Goal: Task Accomplishment & Management: Manage account settings

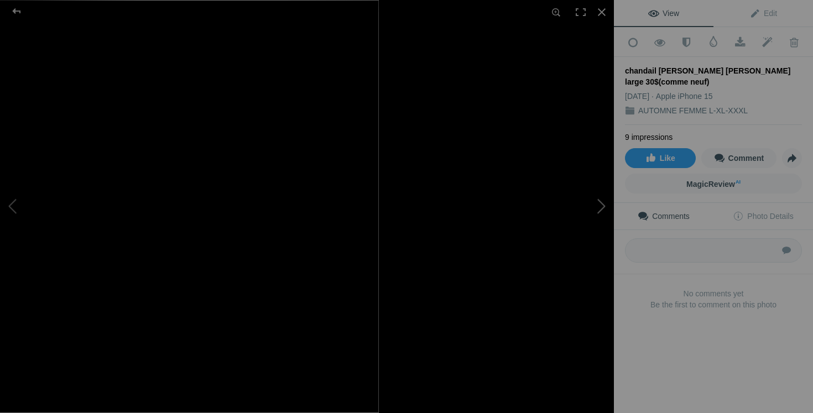
click at [596, 199] on button at bounding box center [572, 206] width 83 height 149
click at [590, 205] on button at bounding box center [572, 206] width 83 height 149
click at [594, 200] on button at bounding box center [572, 206] width 83 height 149
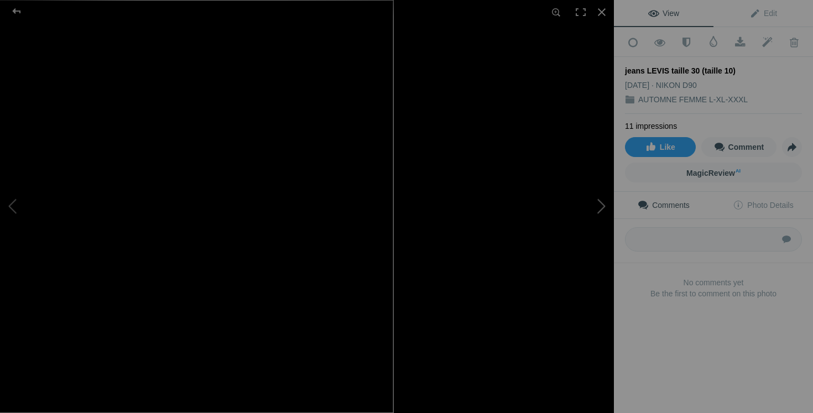
click at [600, 206] on button at bounding box center [572, 206] width 83 height 149
click at [600, 211] on button at bounding box center [572, 206] width 83 height 149
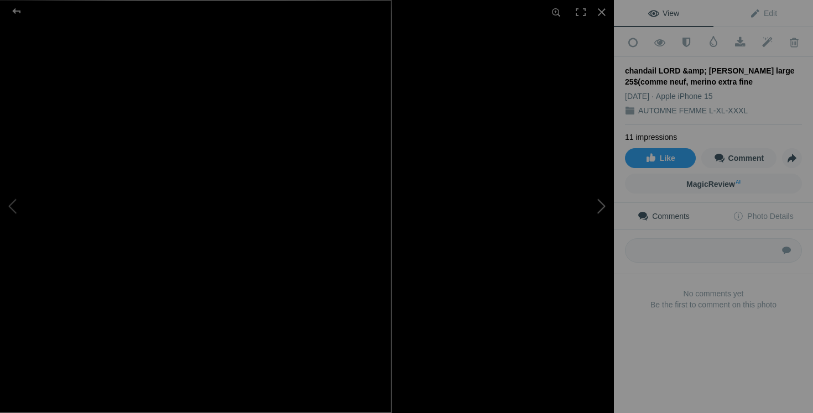
click at [597, 195] on button at bounding box center [572, 206] width 83 height 149
click at [599, 207] on button at bounding box center [572, 206] width 83 height 149
click at [575, 227] on button at bounding box center [572, 206] width 83 height 149
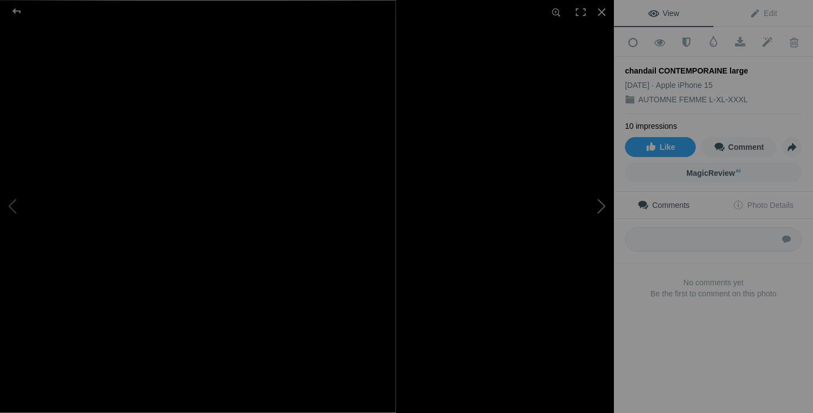
click at [595, 220] on button at bounding box center [572, 206] width 83 height 149
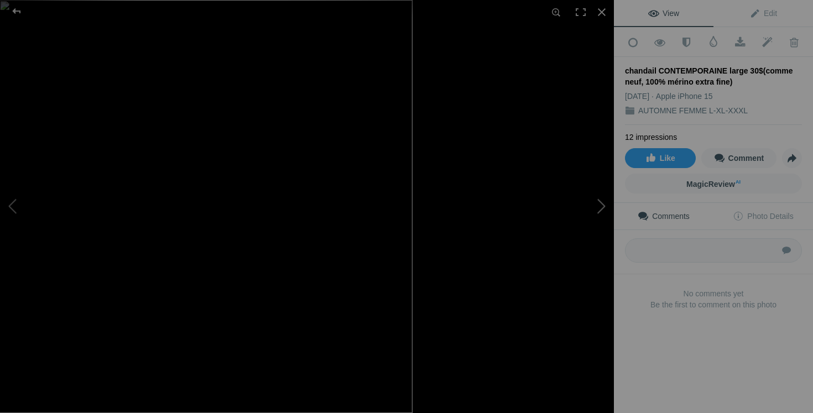
click at [600, 226] on button at bounding box center [572, 206] width 83 height 149
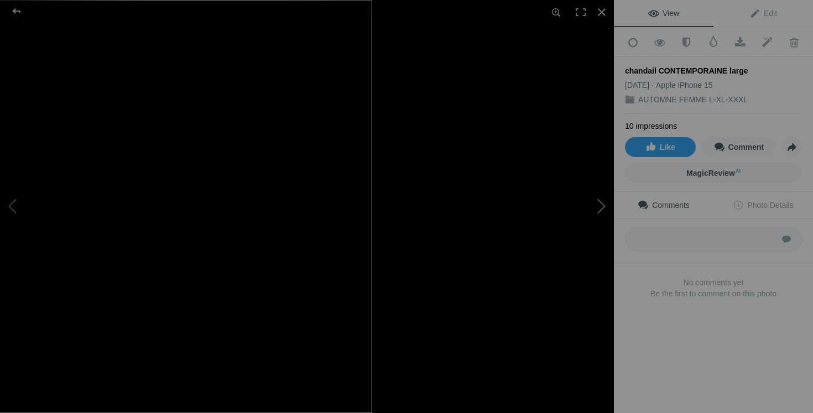
click at [593, 199] on button at bounding box center [572, 206] width 83 height 149
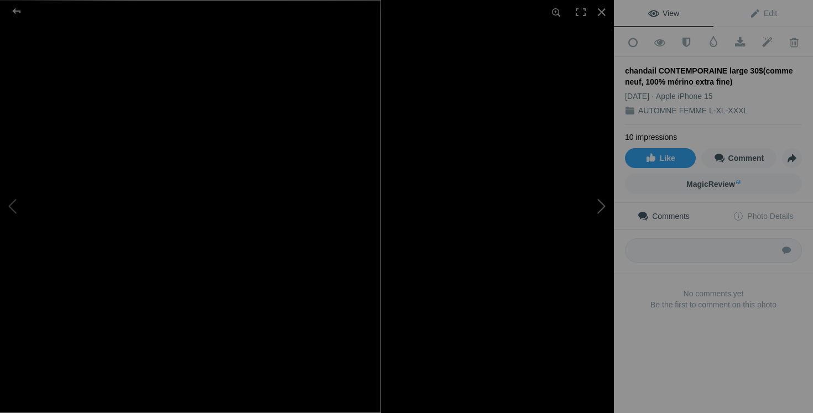
click at [581, 244] on button at bounding box center [572, 206] width 83 height 149
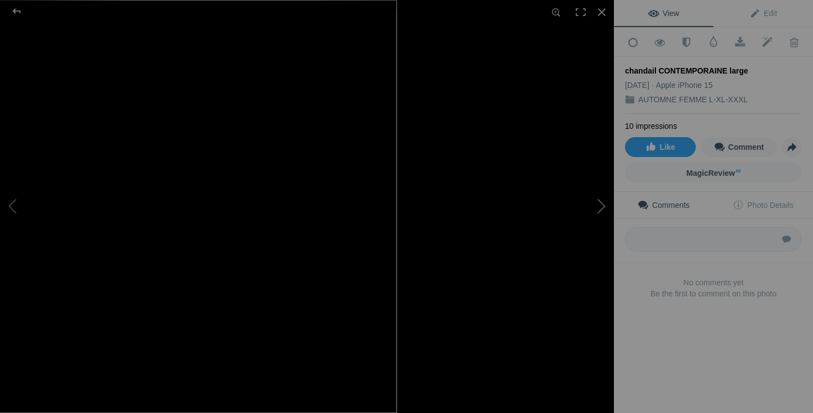
click at [595, 197] on button at bounding box center [572, 206] width 83 height 149
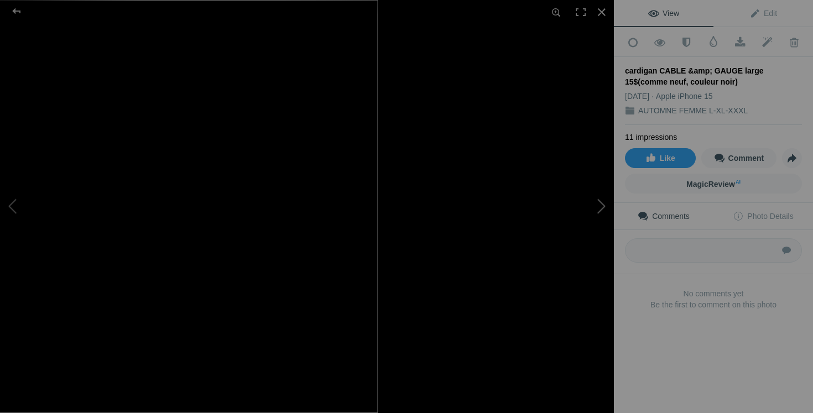
click at [580, 227] on button at bounding box center [572, 206] width 83 height 149
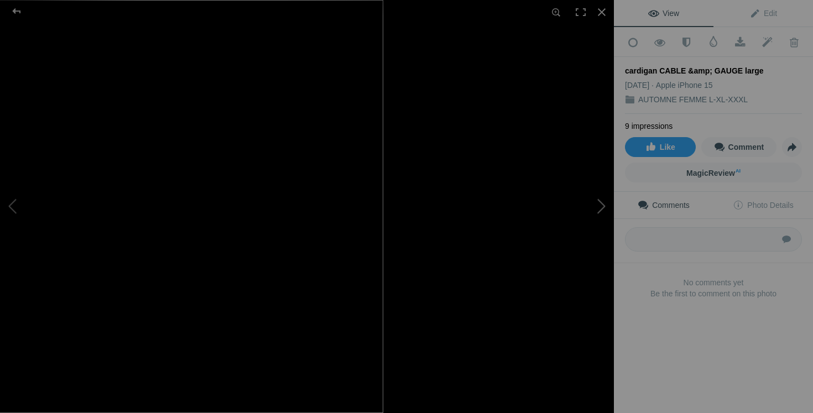
click at [602, 207] on button at bounding box center [572, 206] width 83 height 149
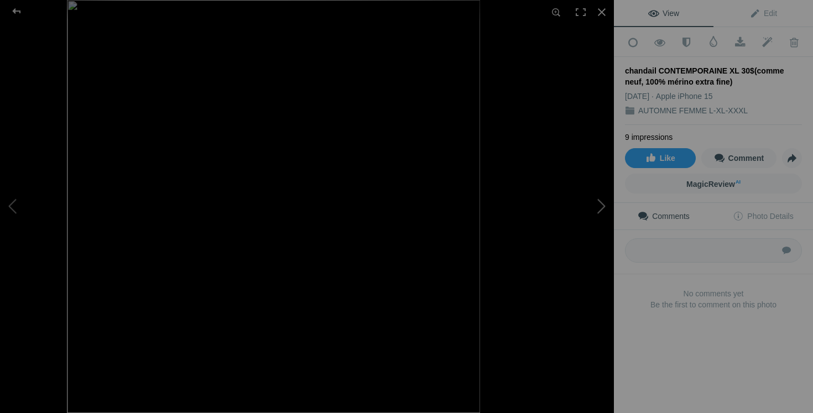
click at [571, 224] on button at bounding box center [572, 206] width 83 height 149
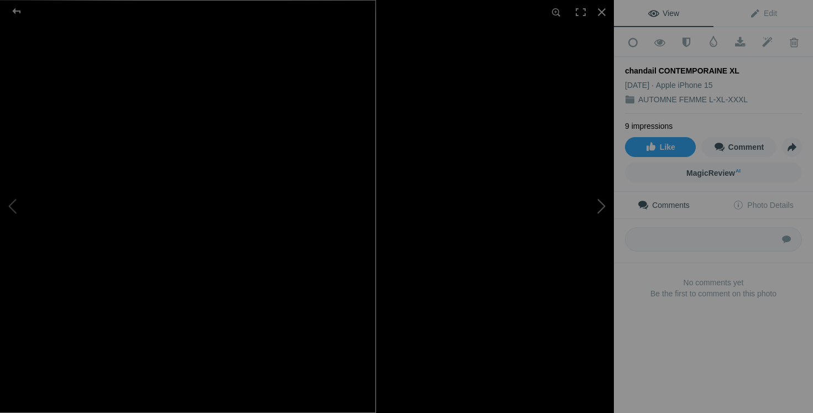
click at [594, 201] on button at bounding box center [572, 206] width 83 height 149
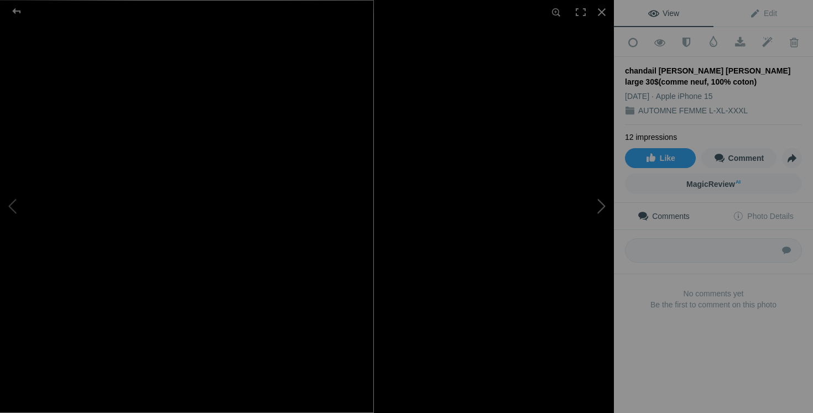
click at [591, 200] on button at bounding box center [572, 206] width 83 height 149
click at [535, 215] on button at bounding box center [572, 206] width 83 height 149
click at [599, 207] on button at bounding box center [572, 206] width 83 height 149
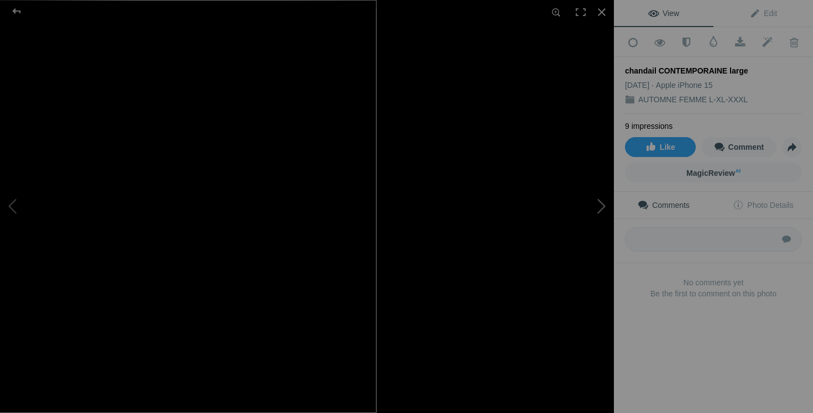
click at [597, 212] on button at bounding box center [572, 206] width 83 height 149
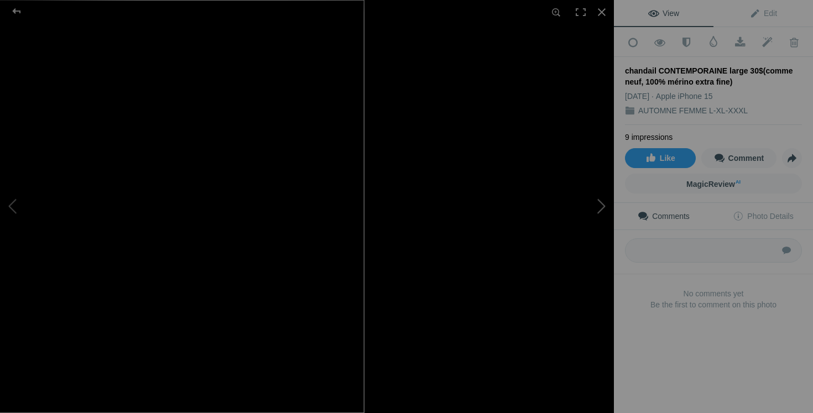
click at [562, 241] on button at bounding box center [572, 206] width 83 height 149
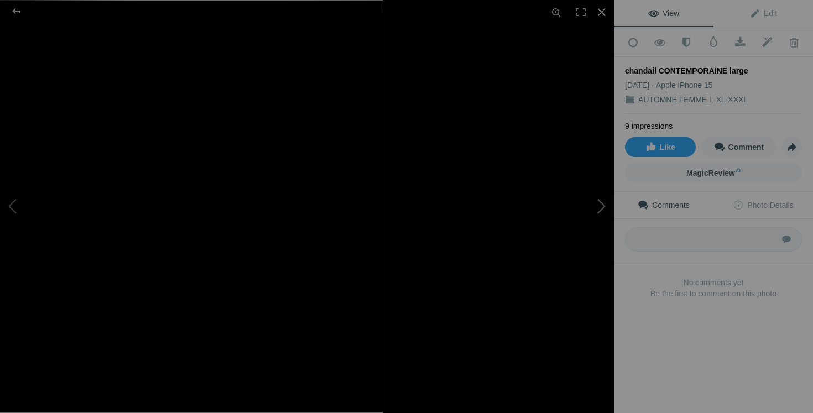
click at [601, 206] on button at bounding box center [572, 206] width 83 height 149
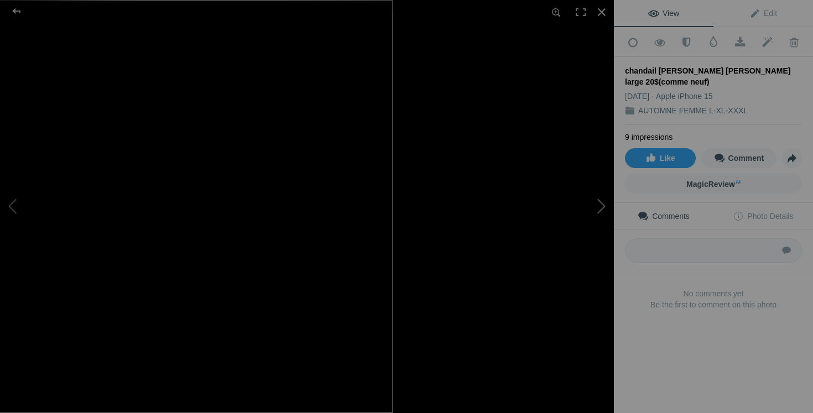
click at [590, 211] on button at bounding box center [572, 206] width 83 height 149
click at [597, 208] on button at bounding box center [572, 206] width 83 height 149
click at [582, 253] on button at bounding box center [572, 206] width 83 height 149
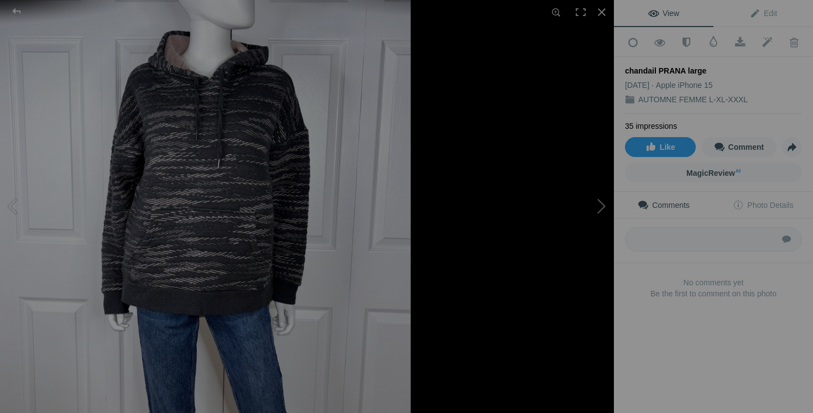
click at [606, 217] on button at bounding box center [572, 206] width 83 height 149
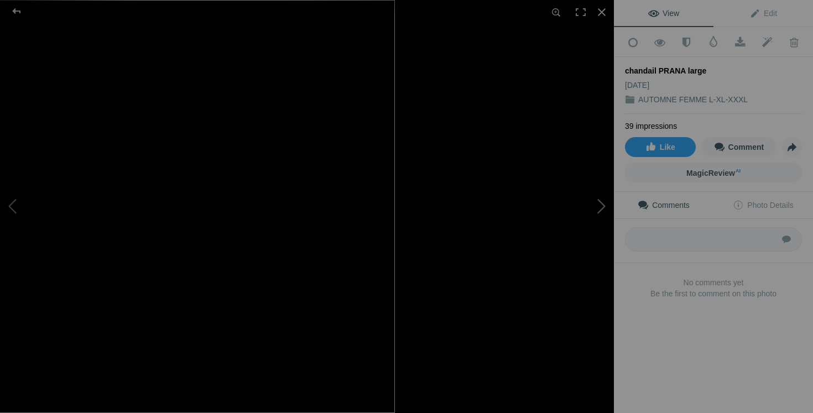
click at [588, 196] on button at bounding box center [572, 206] width 83 height 149
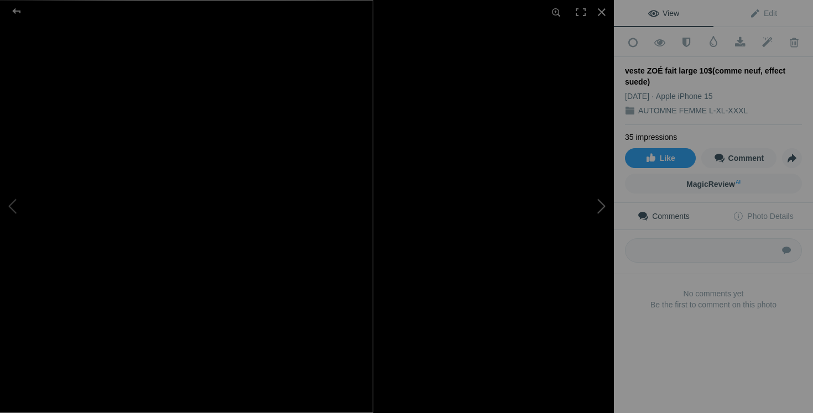
click at [566, 220] on button at bounding box center [572, 206] width 83 height 149
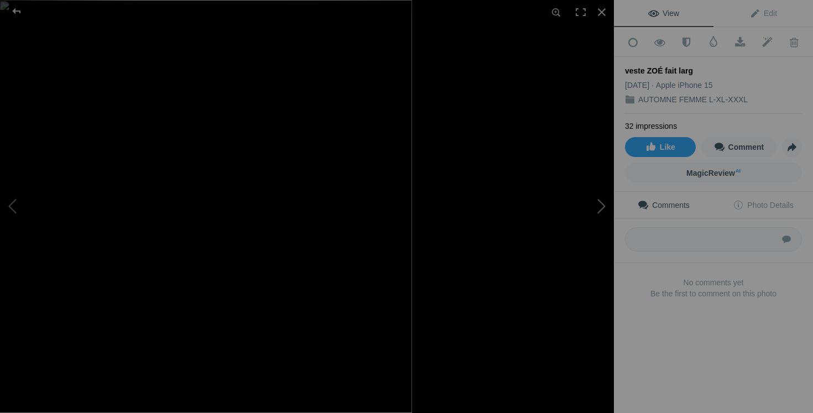
click at [601, 208] on button at bounding box center [572, 206] width 83 height 149
click at [598, 209] on button at bounding box center [572, 206] width 83 height 149
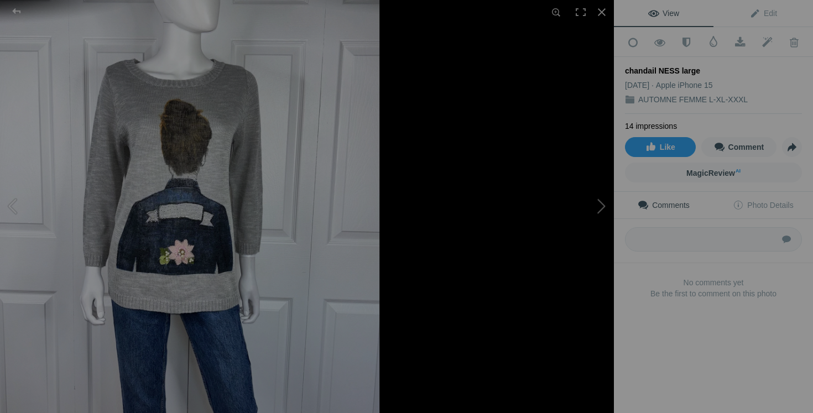
click at [566, 221] on button at bounding box center [572, 206] width 83 height 149
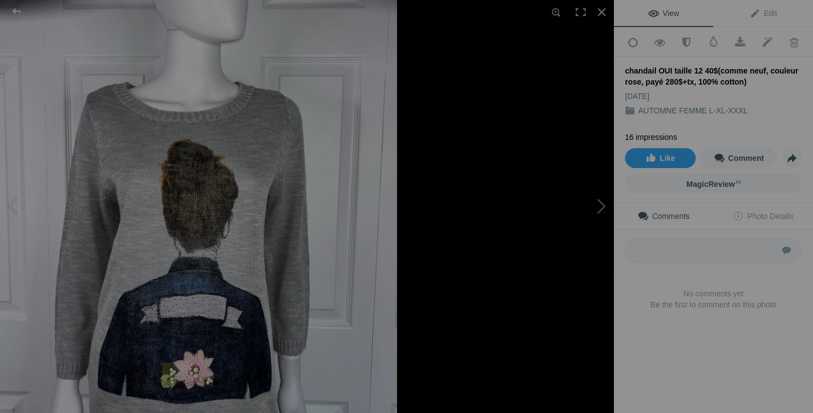
click at [594, 197] on button at bounding box center [572, 206] width 83 height 149
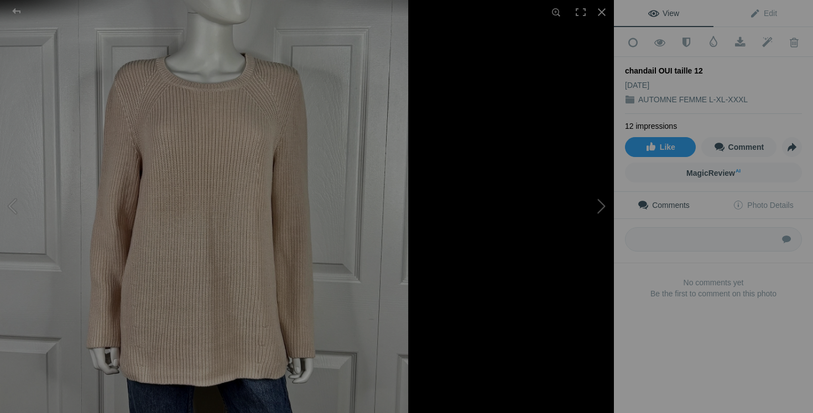
click at [589, 192] on button at bounding box center [572, 206] width 83 height 149
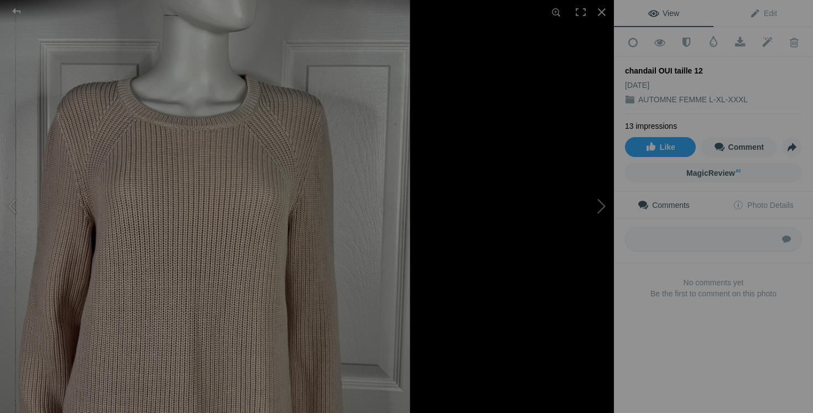
click at [595, 220] on button at bounding box center [572, 206] width 83 height 149
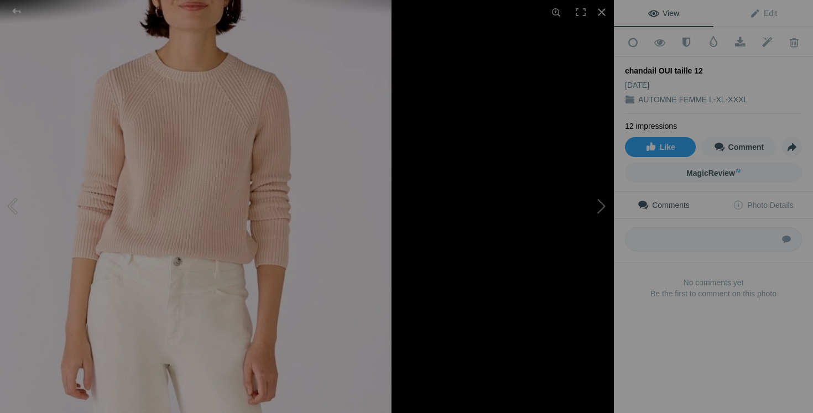
click at [575, 219] on button at bounding box center [572, 206] width 83 height 149
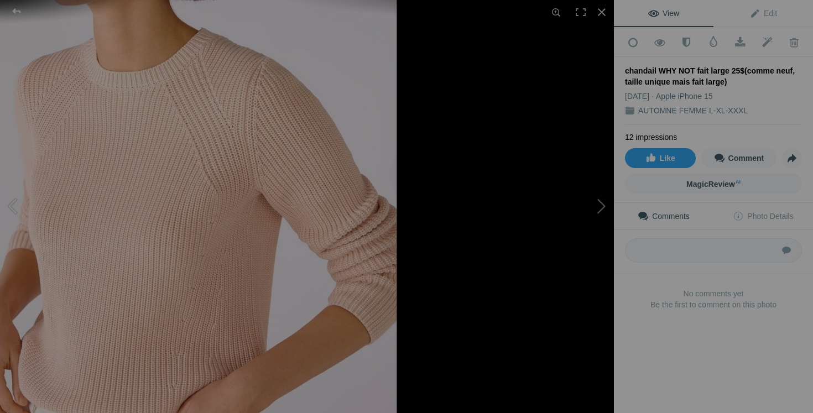
click at [601, 209] on button at bounding box center [572, 206] width 83 height 149
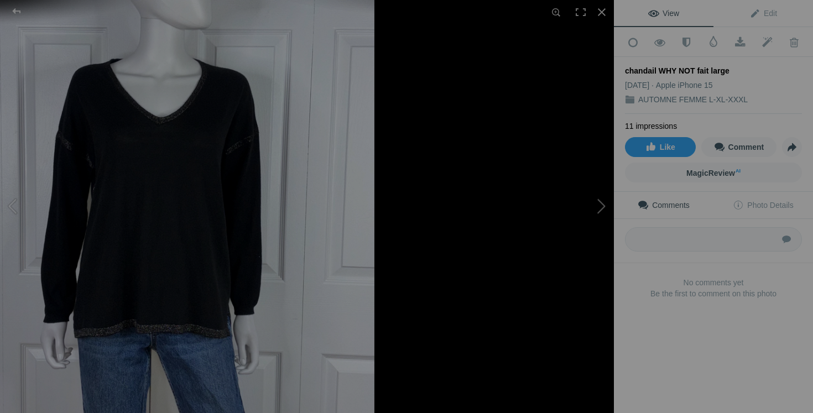
click at [580, 224] on button at bounding box center [572, 206] width 83 height 149
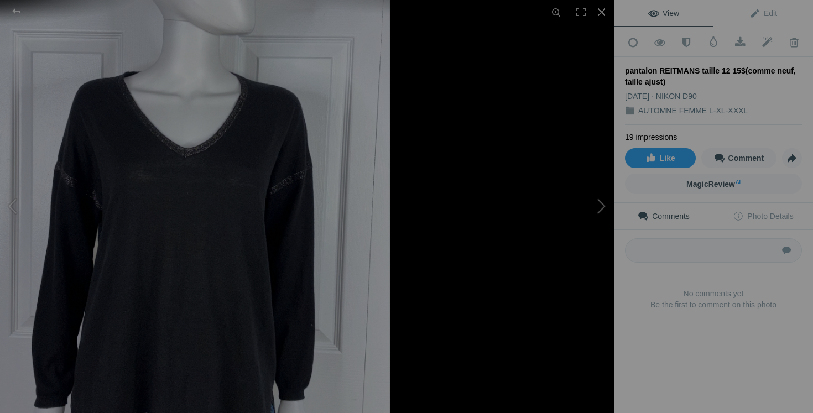
click at [594, 205] on button at bounding box center [572, 206] width 83 height 149
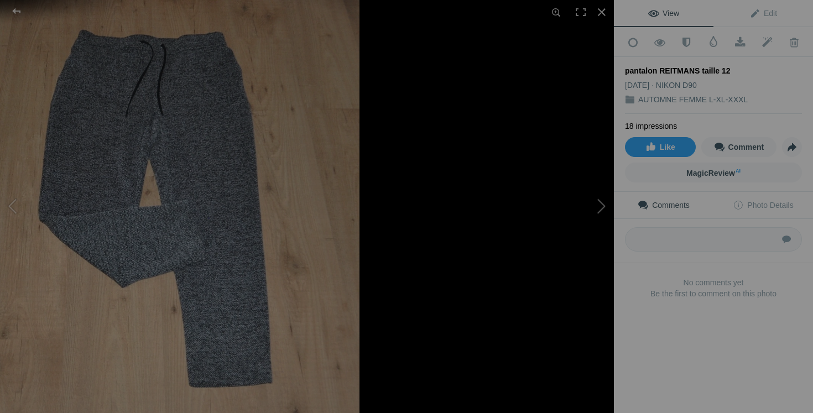
click at [590, 218] on button at bounding box center [572, 206] width 83 height 149
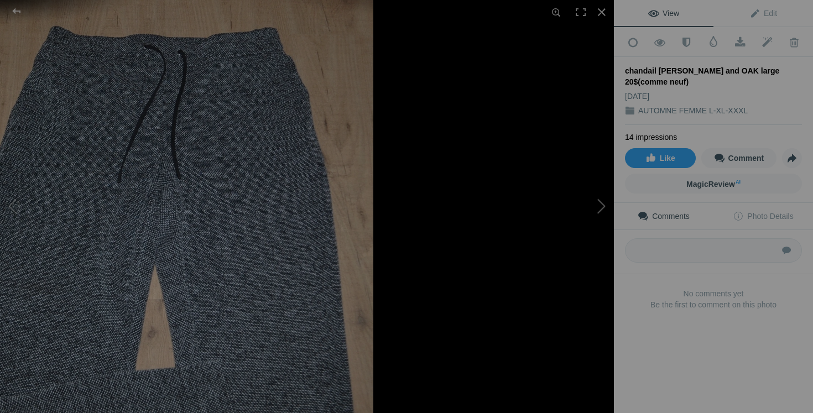
click at [575, 236] on button at bounding box center [572, 206] width 83 height 149
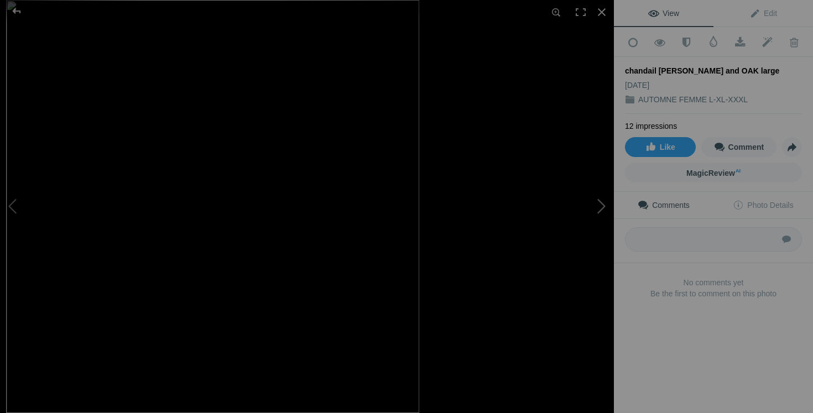
click at [601, 209] on button at bounding box center [572, 206] width 83 height 149
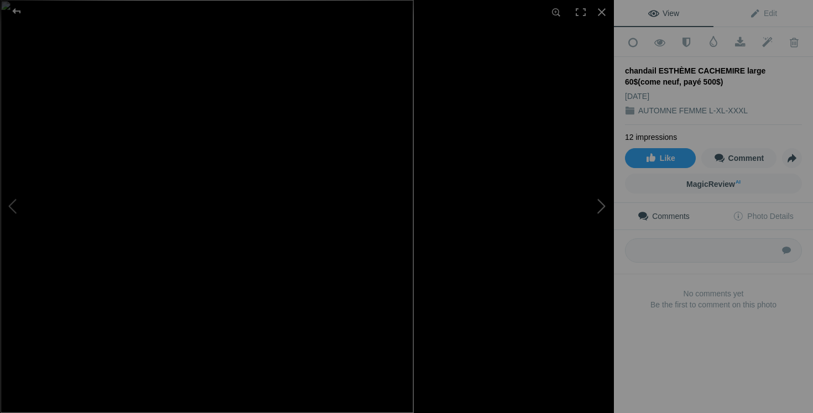
click at [597, 216] on button at bounding box center [572, 206] width 83 height 149
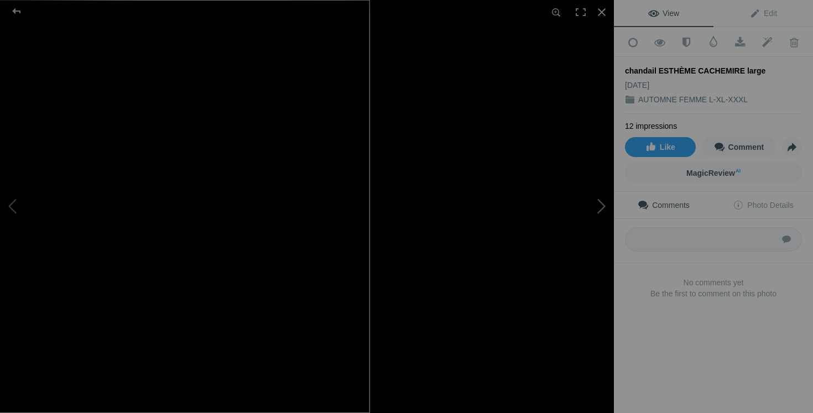
click at [570, 222] on button at bounding box center [572, 206] width 83 height 149
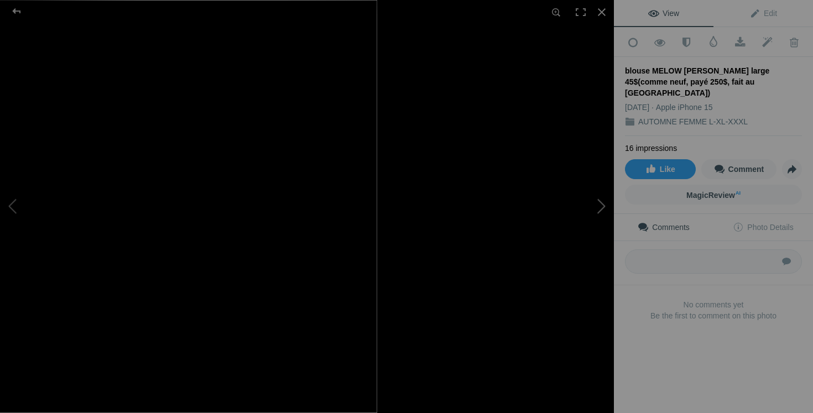
click at [591, 215] on button at bounding box center [572, 206] width 83 height 149
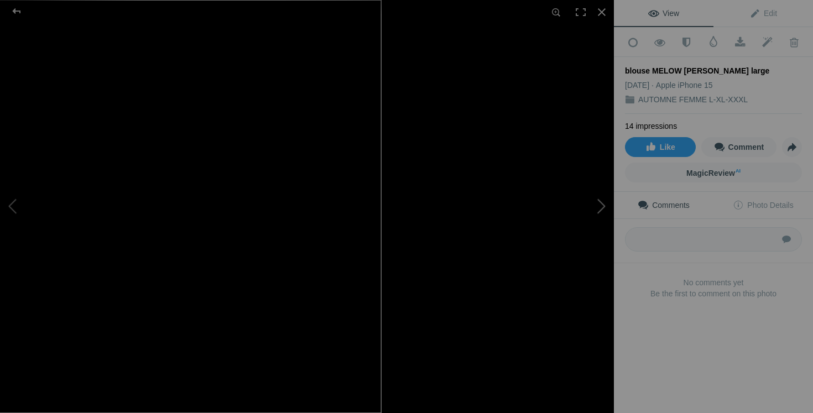
click at [595, 214] on button at bounding box center [572, 206] width 83 height 149
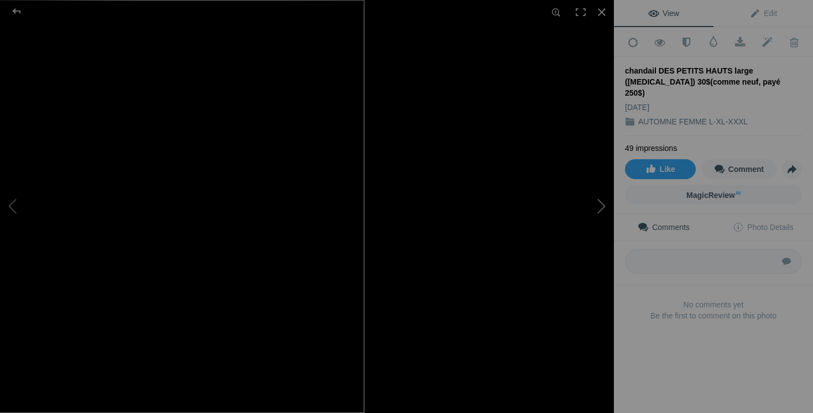
click at [578, 215] on button at bounding box center [572, 206] width 83 height 149
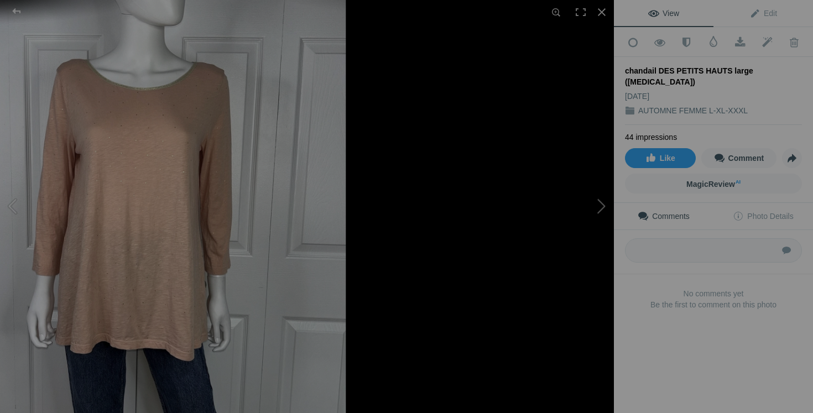
click at [569, 226] on button at bounding box center [572, 206] width 83 height 149
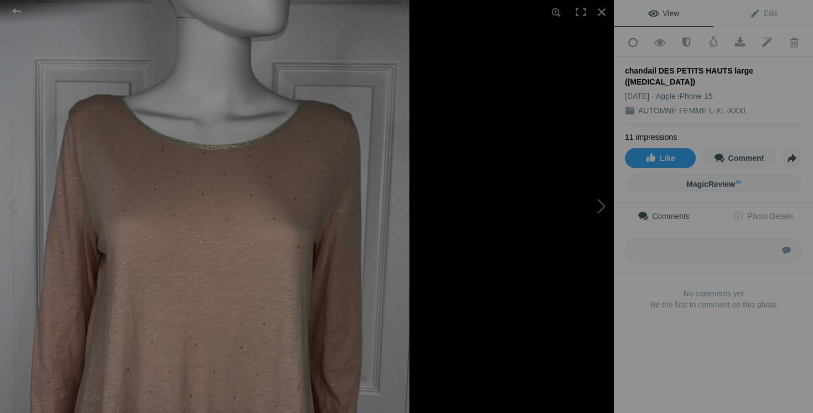
click at [602, 210] on button at bounding box center [572, 206] width 83 height 149
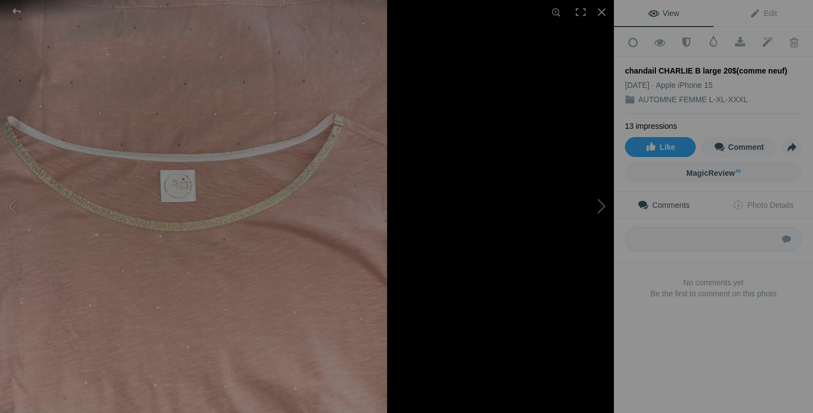
click at [600, 208] on button at bounding box center [572, 206] width 83 height 149
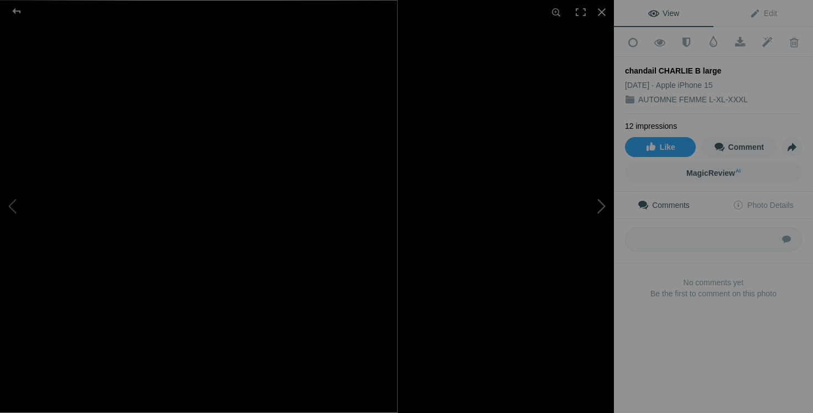
click at [601, 224] on button at bounding box center [572, 206] width 83 height 149
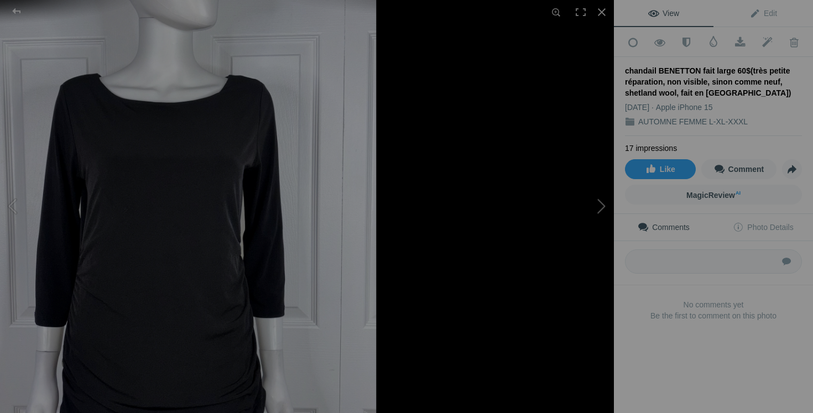
click at [573, 224] on button at bounding box center [572, 206] width 83 height 149
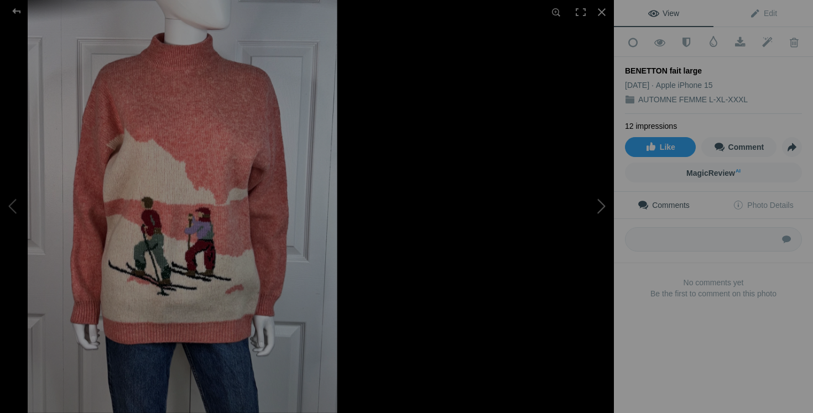
click at [587, 212] on button at bounding box center [572, 206] width 83 height 149
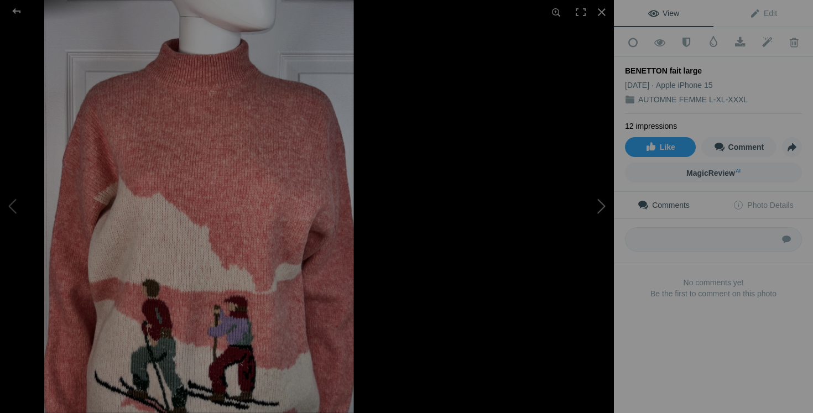
click at [602, 210] on button at bounding box center [572, 206] width 83 height 149
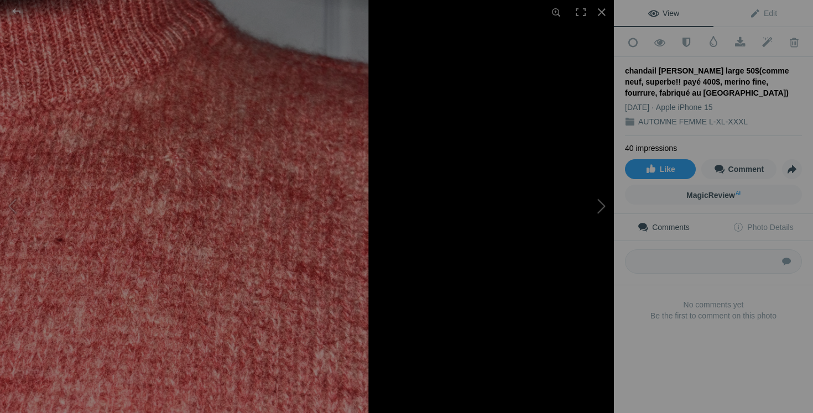
click at [577, 236] on button at bounding box center [572, 206] width 83 height 149
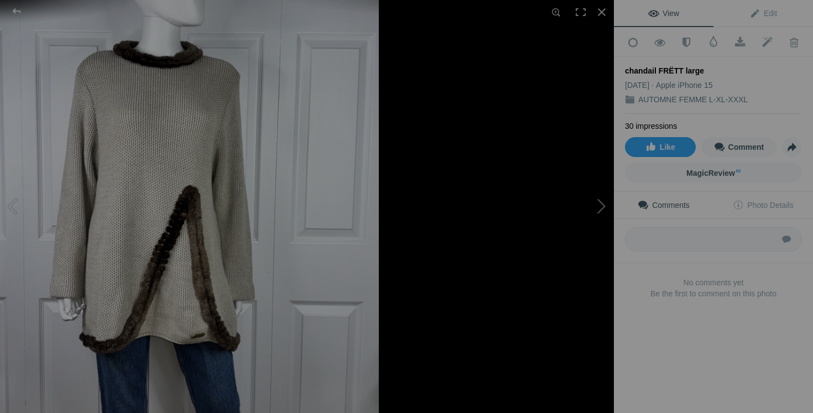
click at [592, 204] on button at bounding box center [572, 206] width 83 height 149
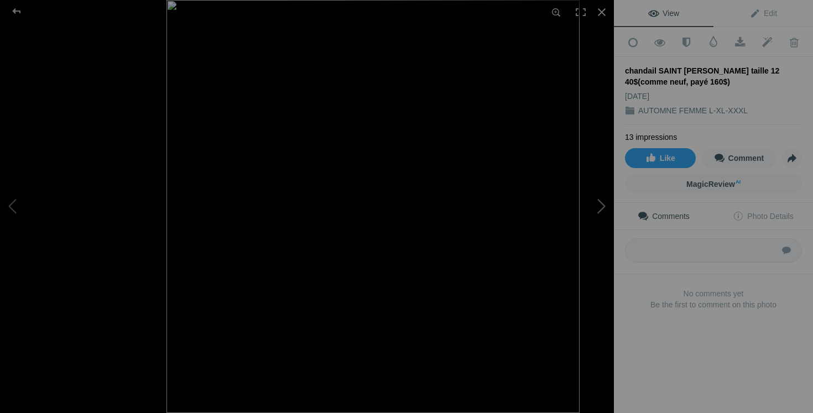
click at [592, 212] on button at bounding box center [572, 206] width 83 height 149
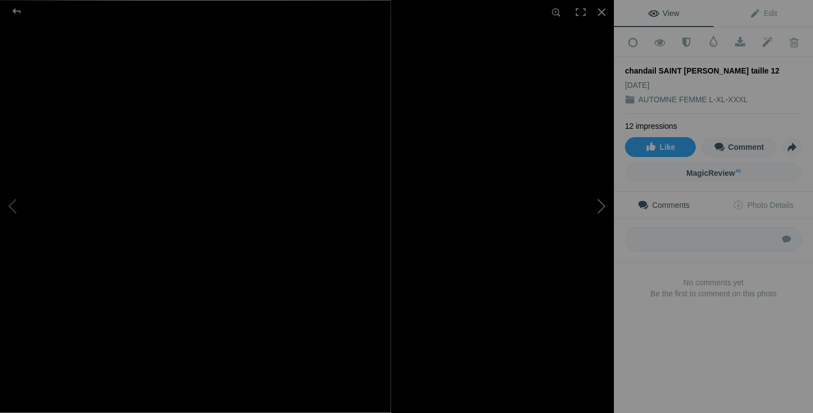
click at [602, 207] on button at bounding box center [572, 206] width 83 height 149
click at [589, 245] on button at bounding box center [572, 206] width 83 height 149
click at [590, 209] on button at bounding box center [572, 206] width 83 height 149
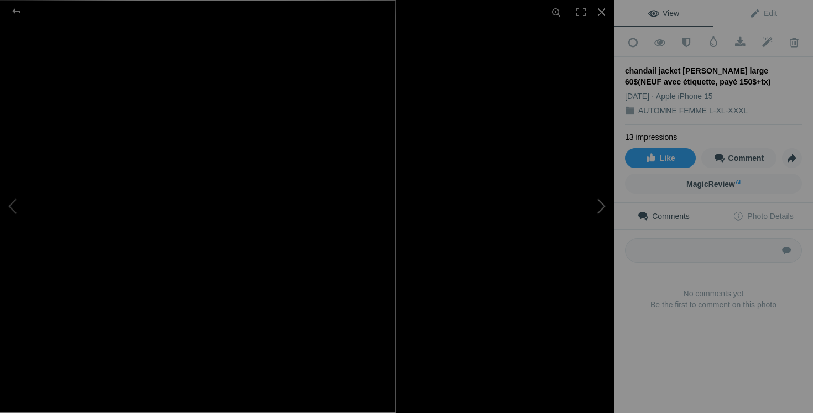
click at [599, 198] on button at bounding box center [572, 206] width 83 height 149
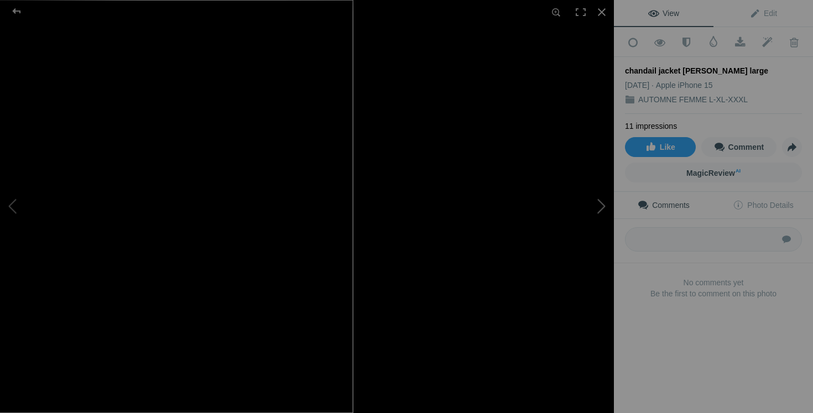
click at [554, 226] on button at bounding box center [572, 206] width 83 height 149
click at [585, 209] on button at bounding box center [572, 206] width 83 height 149
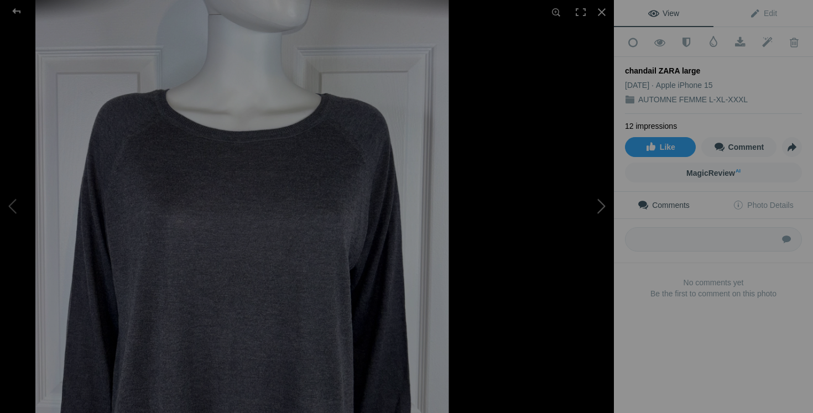
click at [600, 214] on button at bounding box center [572, 206] width 83 height 149
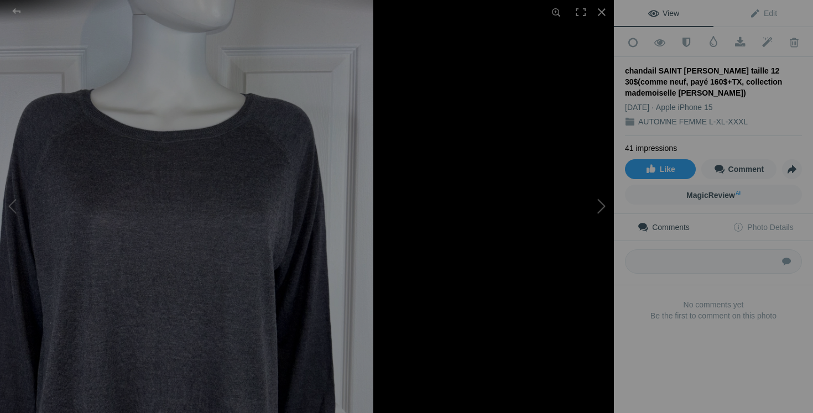
click at [562, 201] on button at bounding box center [572, 206] width 83 height 149
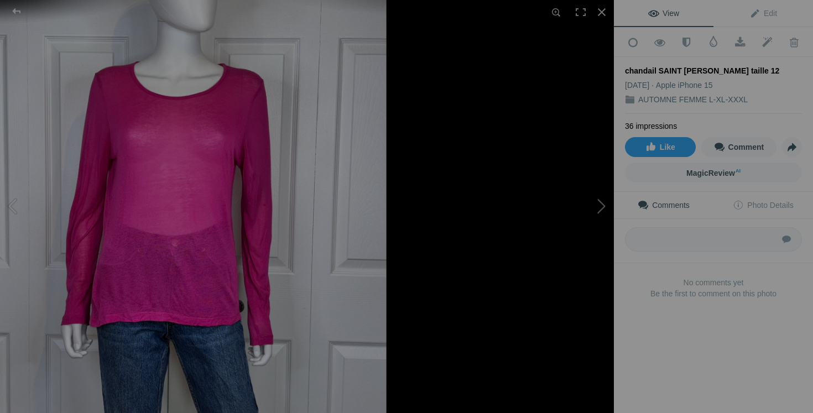
click at [586, 210] on button at bounding box center [572, 206] width 83 height 149
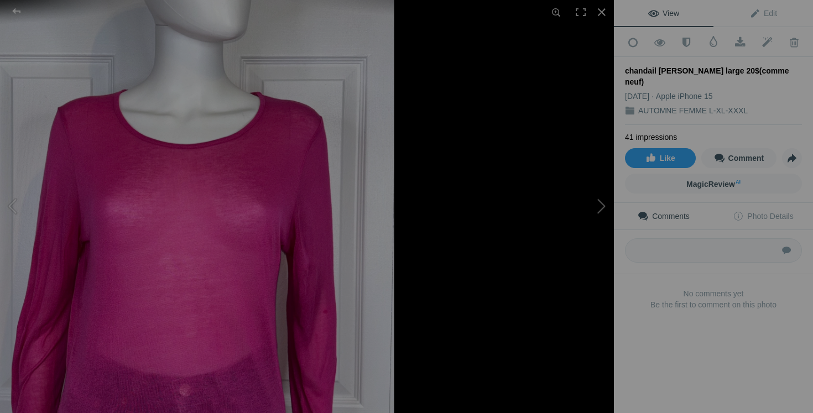
click at [610, 214] on button at bounding box center [572, 206] width 83 height 149
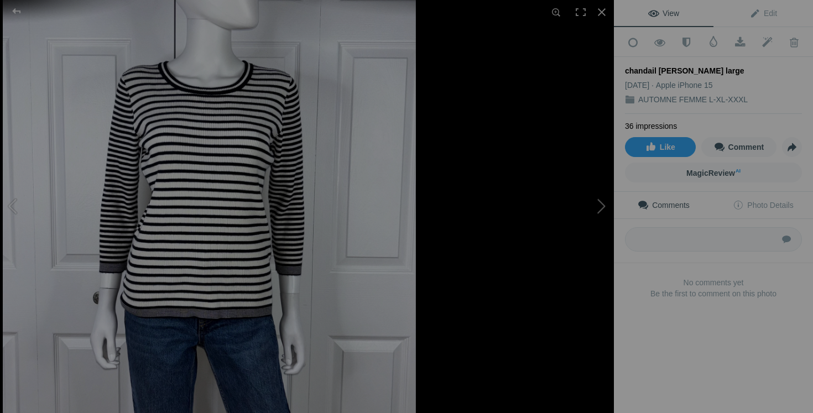
click at [605, 208] on button at bounding box center [572, 206] width 83 height 149
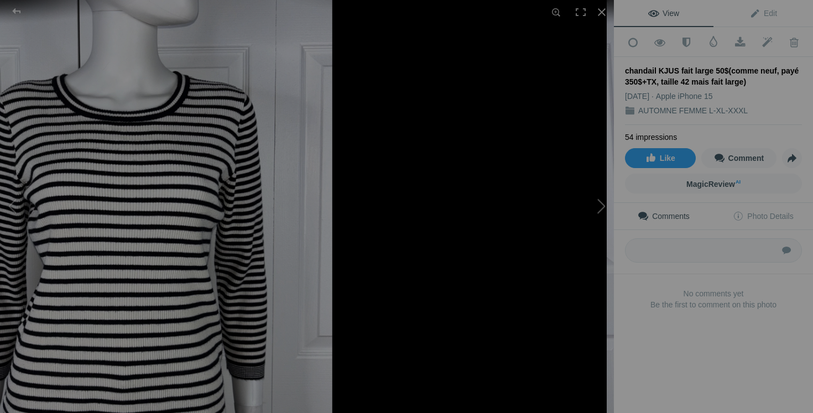
click at [554, 233] on button at bounding box center [572, 206] width 83 height 149
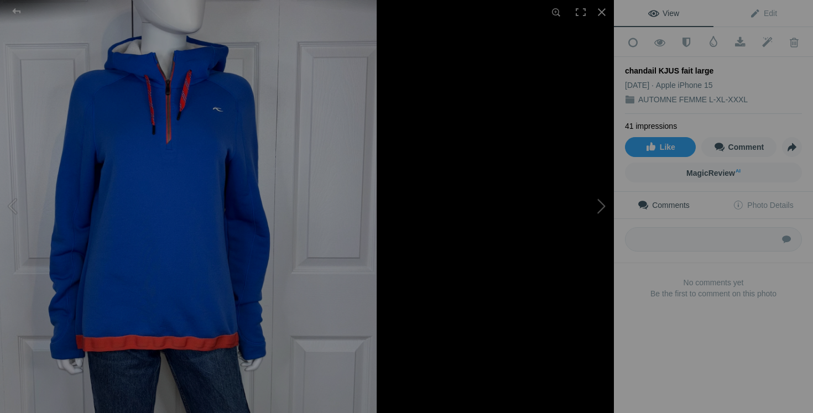
click at [582, 199] on button at bounding box center [572, 206] width 83 height 149
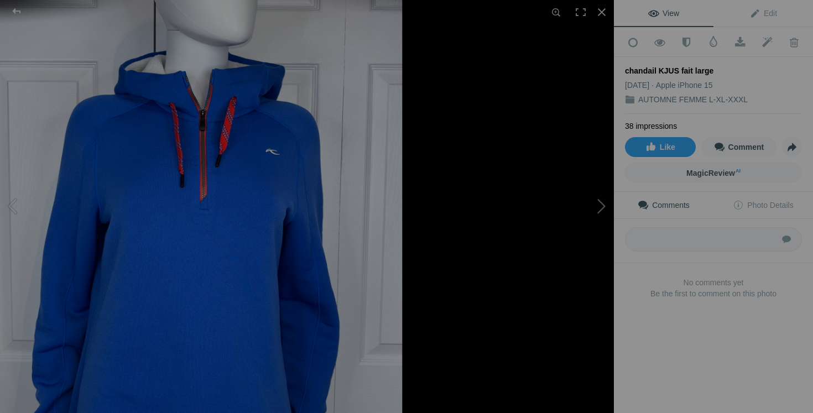
click at [606, 210] on button at bounding box center [572, 206] width 83 height 149
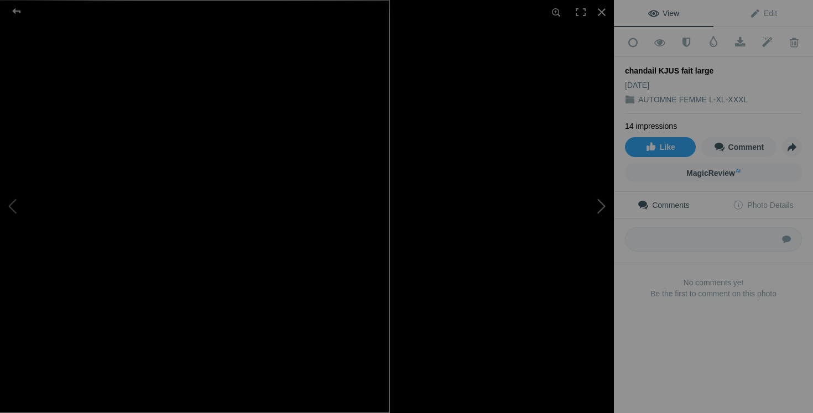
click at [574, 203] on button at bounding box center [572, 206] width 83 height 149
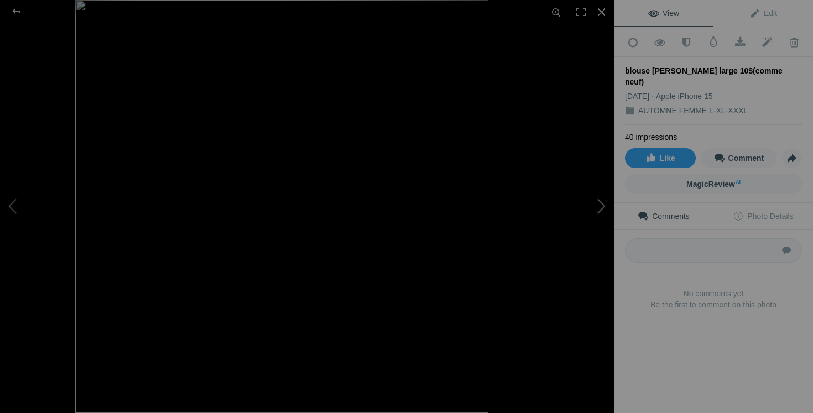
click at [593, 206] on button at bounding box center [572, 206] width 83 height 149
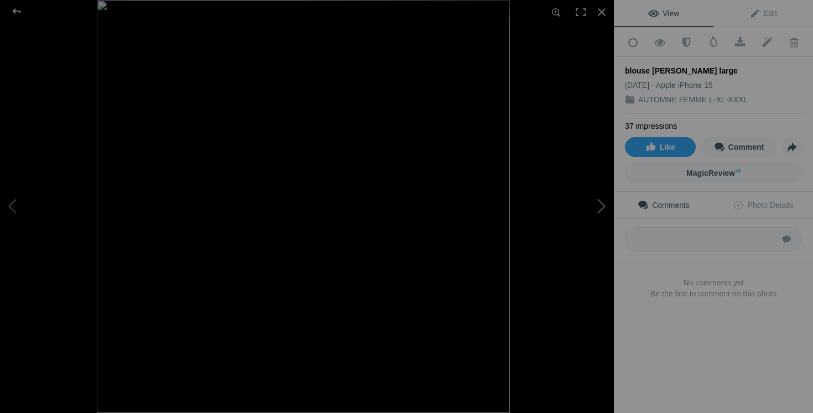
click at [573, 211] on button at bounding box center [572, 206] width 83 height 149
click at [604, 14] on div at bounding box center [602, 12] width 24 height 24
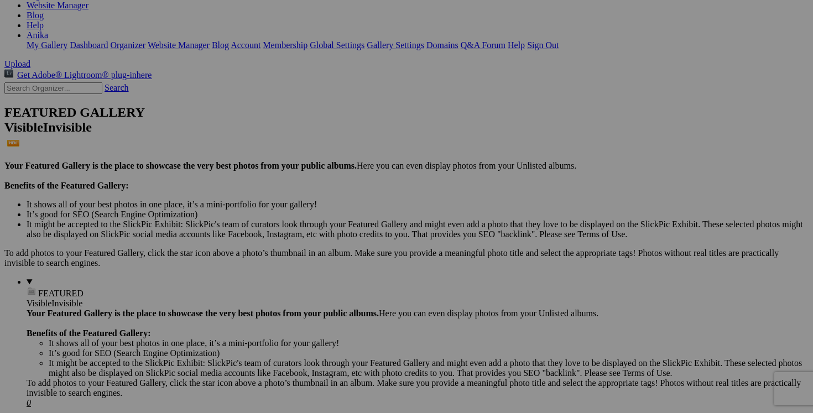
scroll to position [362, 0]
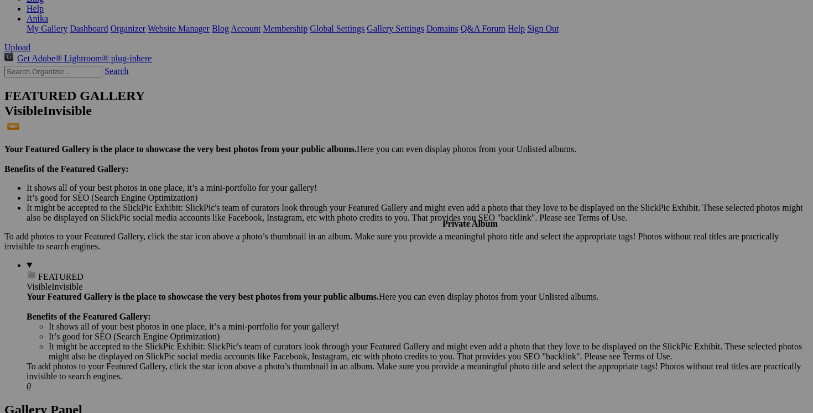
scroll to position [198, 0]
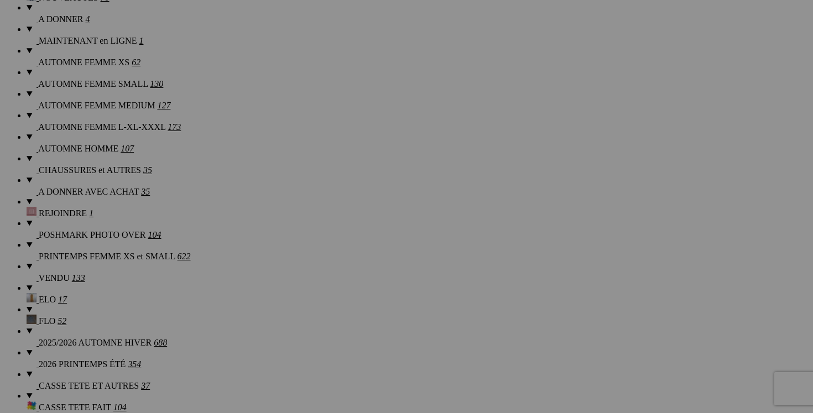
scroll to position [938, 0]
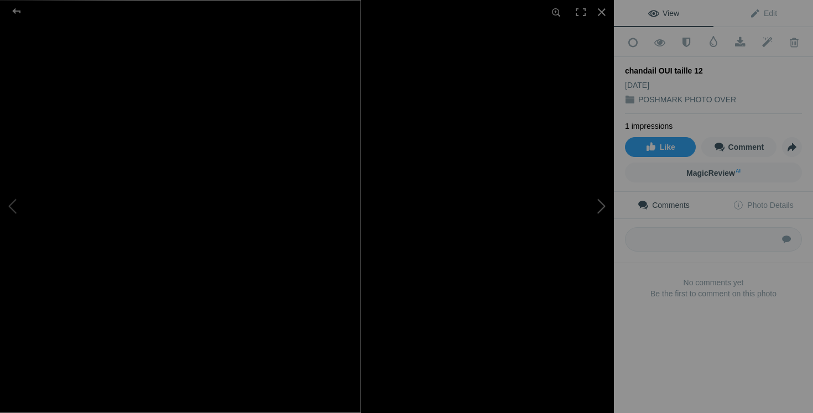
click at [578, 261] on button at bounding box center [572, 206] width 83 height 149
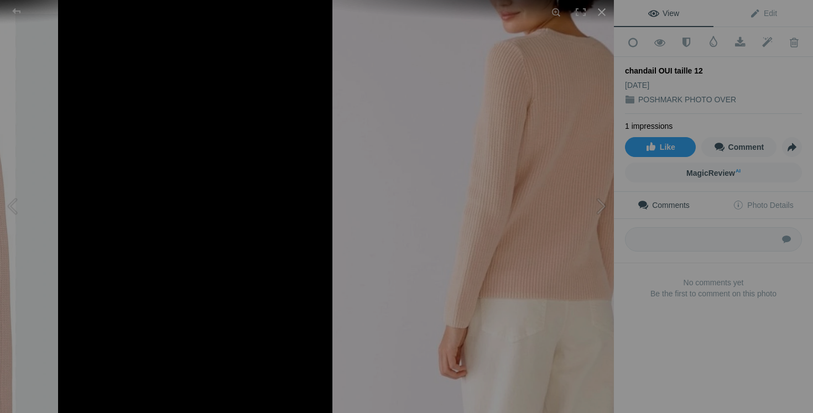
click at [604, 12] on div at bounding box center [602, 12] width 24 height 24
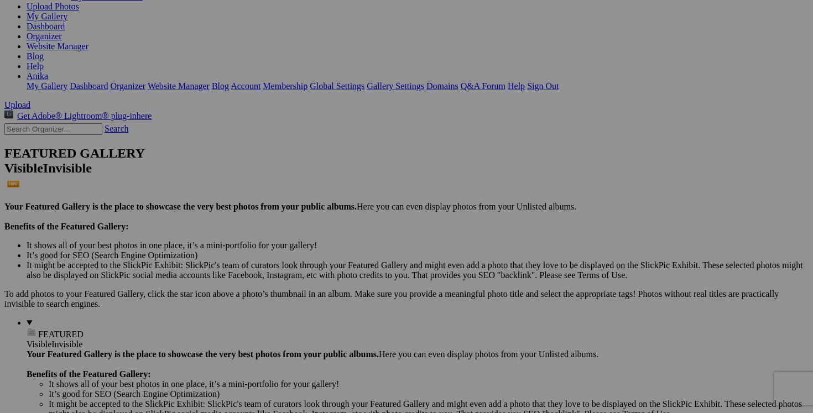
scroll to position [0, 0]
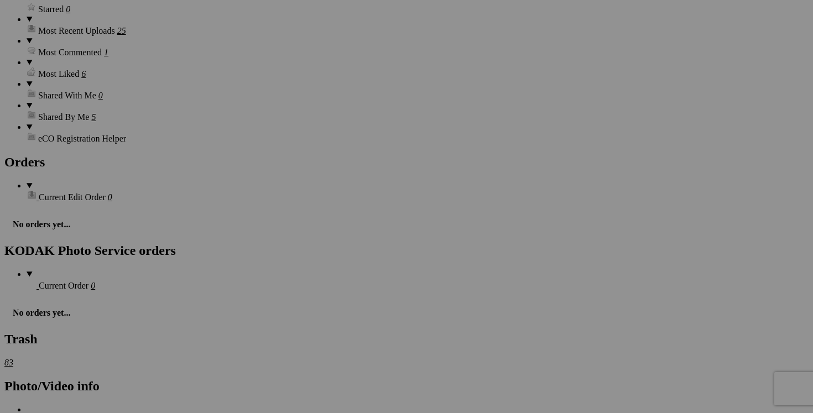
scroll to position [1600, 0]
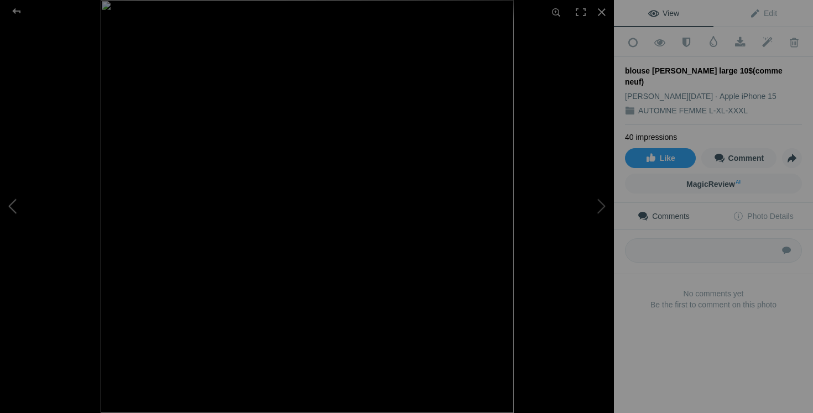
click at [18, 210] on button at bounding box center [41, 206] width 83 height 149
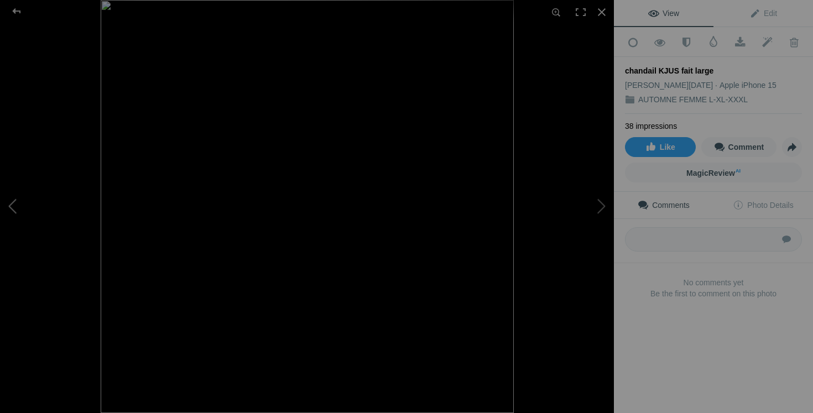
click at [18, 210] on button at bounding box center [41, 206] width 83 height 149
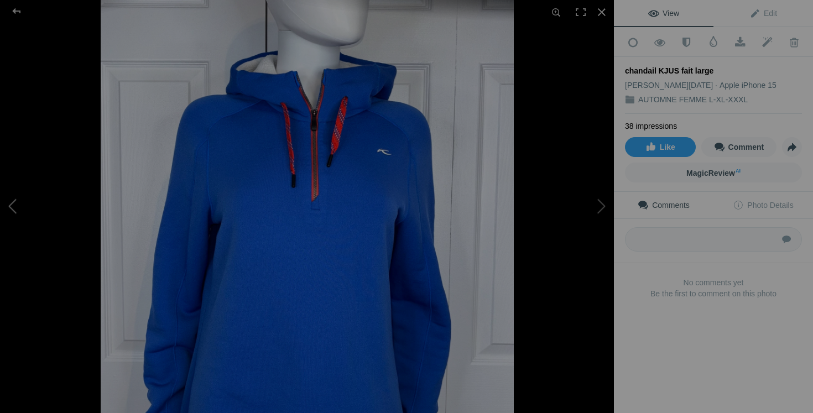
click at [18, 210] on button at bounding box center [41, 206] width 83 height 149
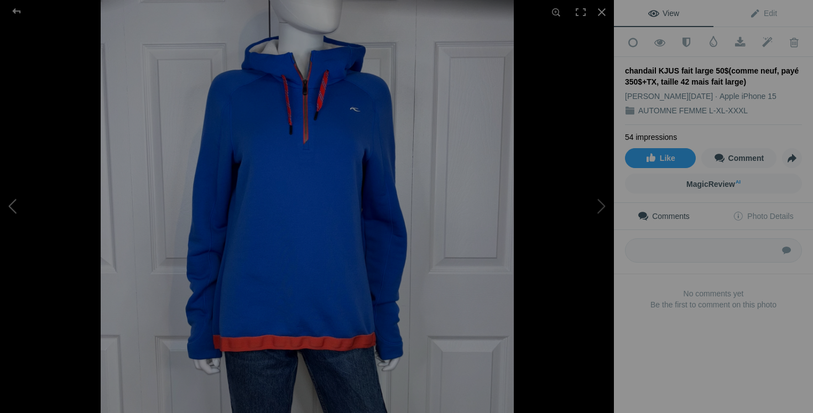
click at [17, 174] on button at bounding box center [41, 206] width 83 height 149
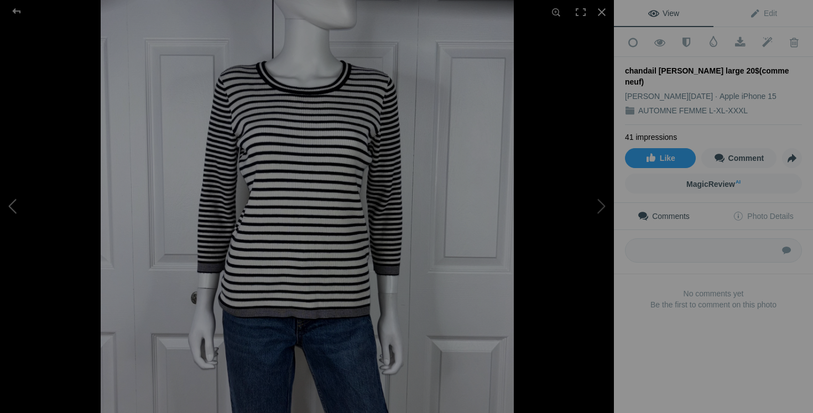
click at [17, 176] on button at bounding box center [41, 206] width 83 height 149
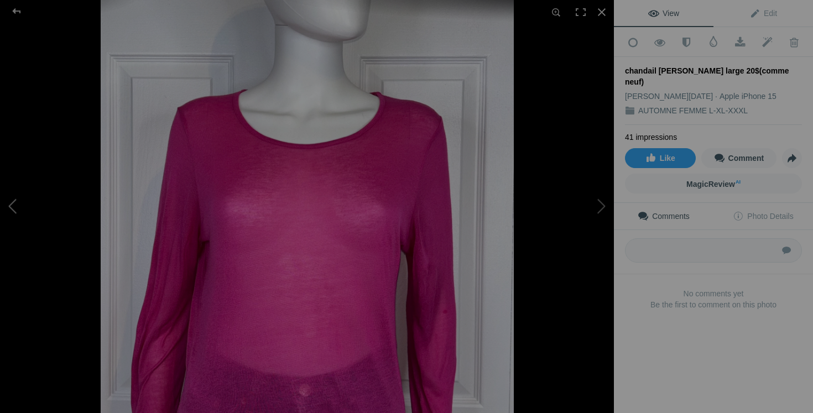
click at [17, 176] on button at bounding box center [41, 206] width 83 height 149
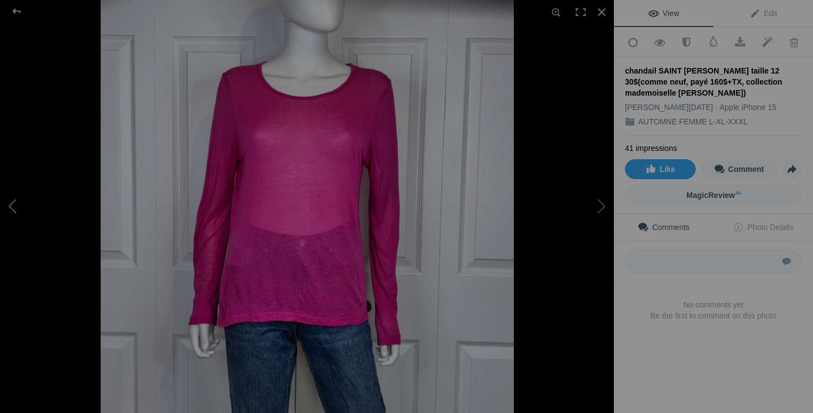
click at [5, 197] on button at bounding box center [41, 206] width 83 height 149
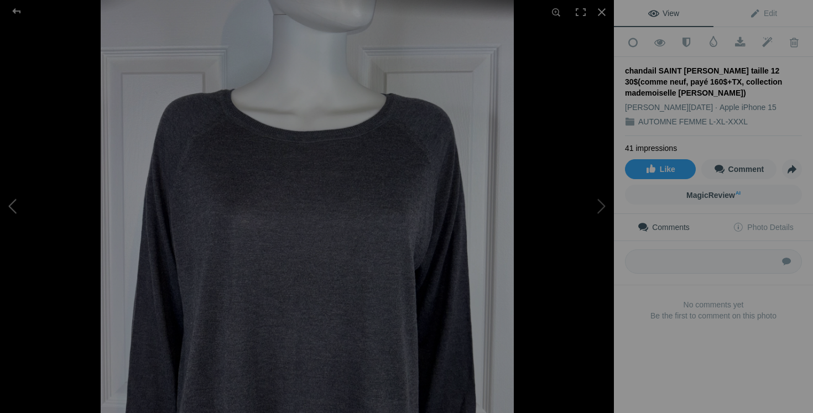
click at [19, 201] on button at bounding box center [41, 206] width 83 height 149
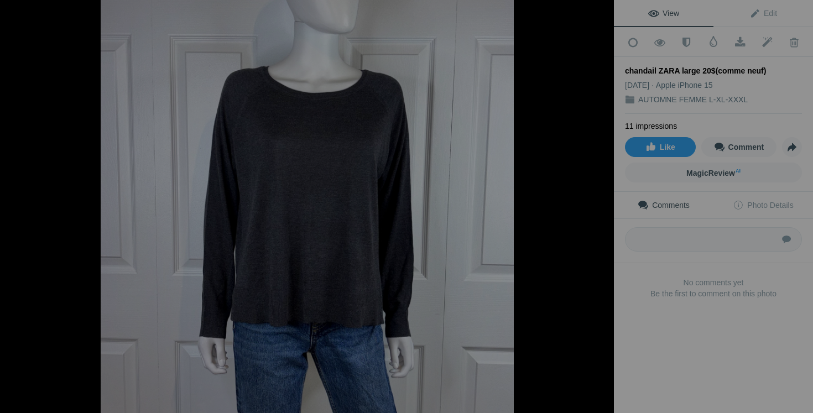
click at [19, 201] on button at bounding box center [41, 206] width 83 height 149
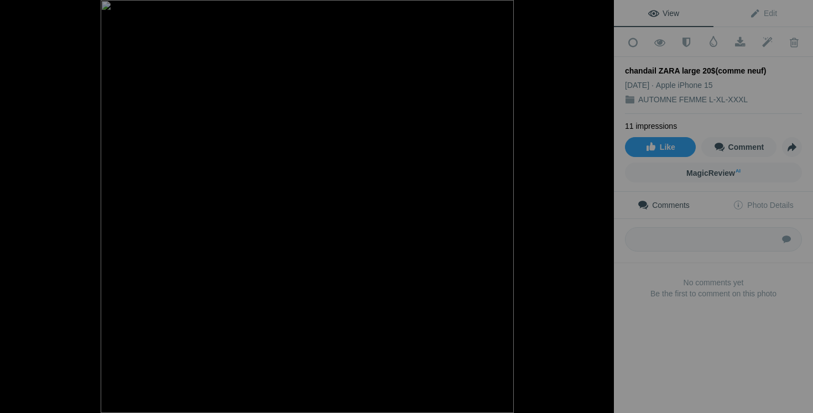
click at [19, 201] on button at bounding box center [41, 206] width 83 height 149
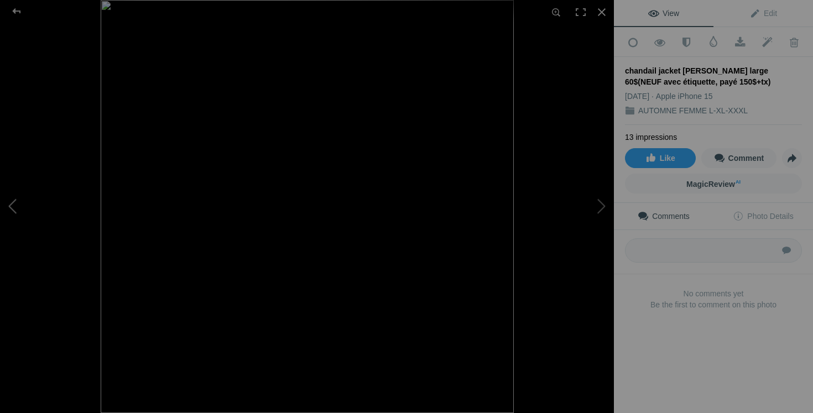
click at [2, 206] on button at bounding box center [41, 206] width 83 height 149
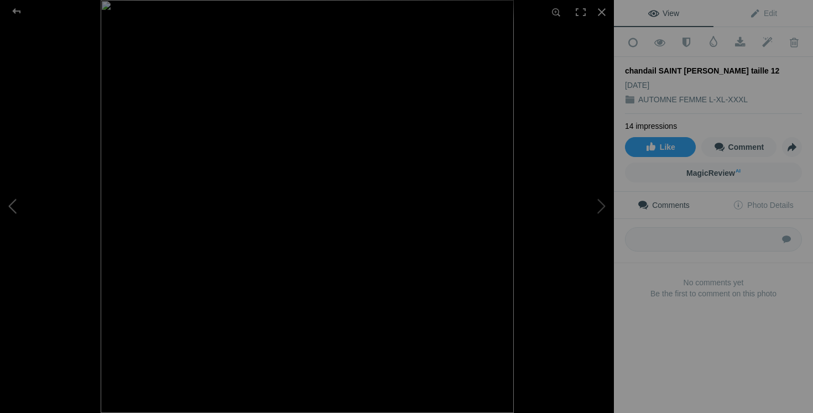
click at [2, 206] on button at bounding box center [41, 206] width 83 height 149
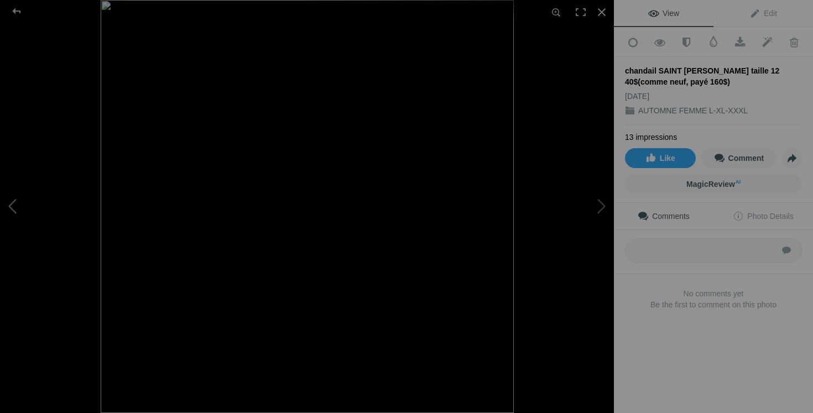
click at [14, 205] on button at bounding box center [41, 206] width 83 height 149
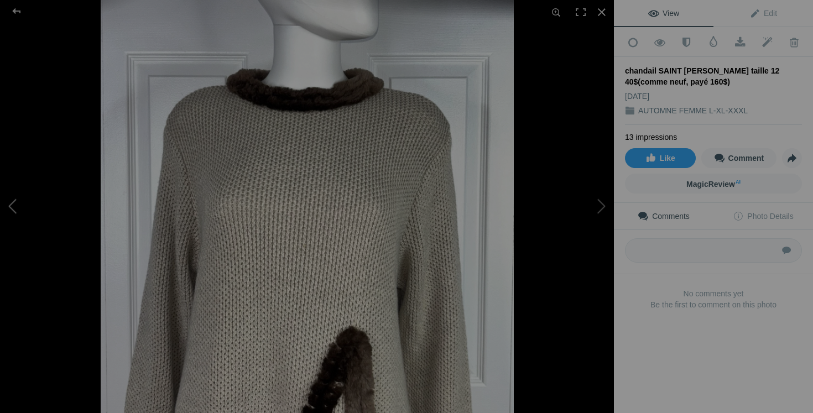
click at [14, 205] on button at bounding box center [41, 206] width 83 height 149
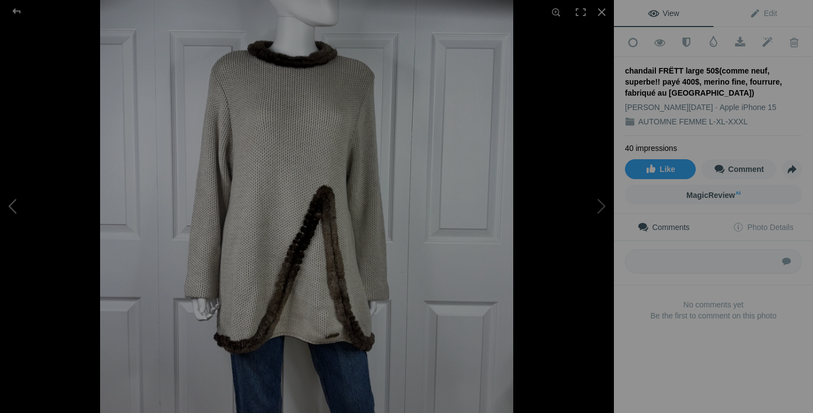
click at [14, 212] on button at bounding box center [41, 206] width 83 height 149
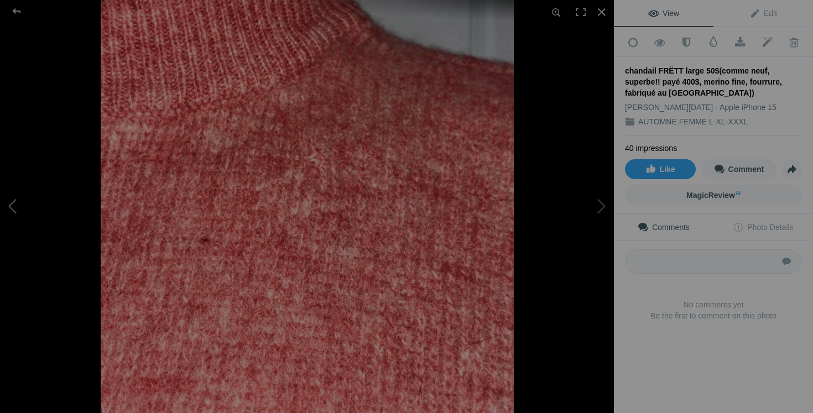
click at [14, 212] on button at bounding box center [41, 206] width 83 height 149
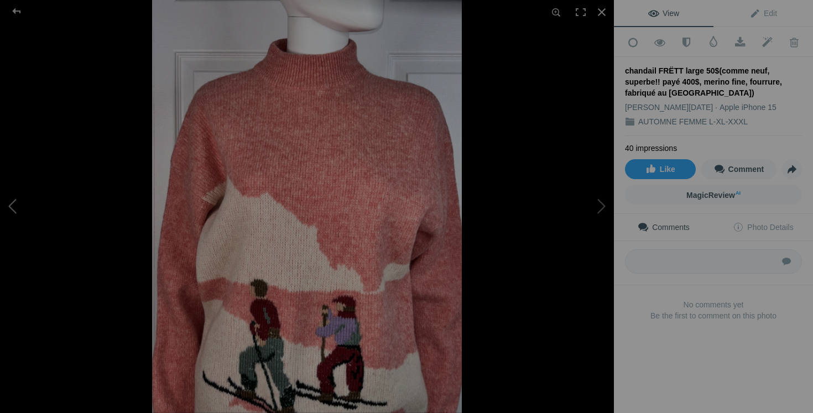
click at [14, 212] on button at bounding box center [41, 206] width 83 height 149
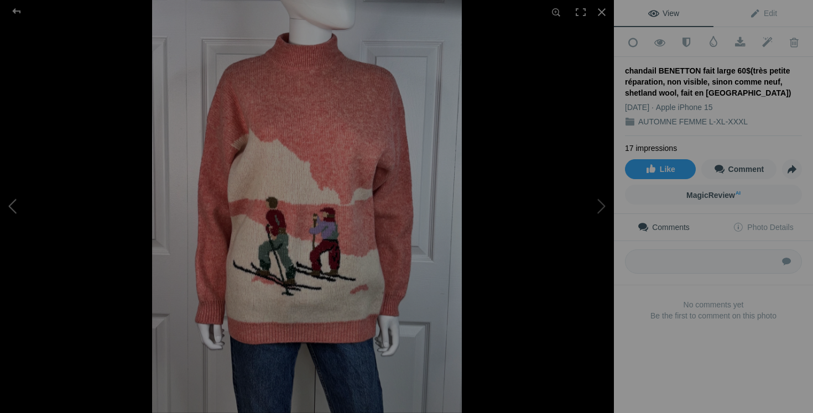
click at [23, 207] on button at bounding box center [41, 206] width 83 height 149
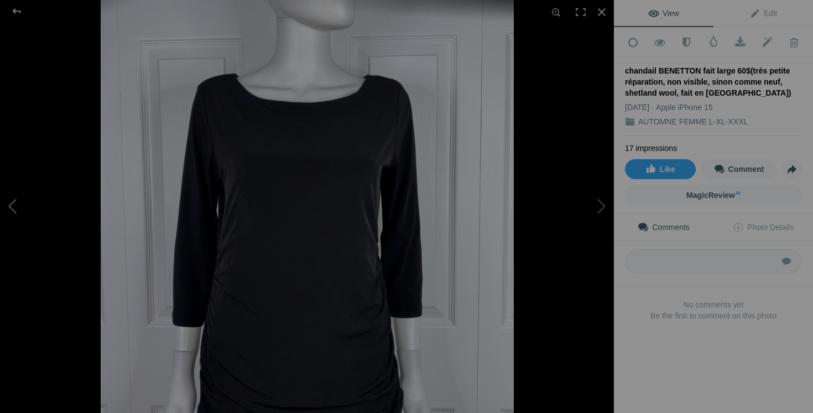
click at [23, 207] on button at bounding box center [41, 206] width 83 height 149
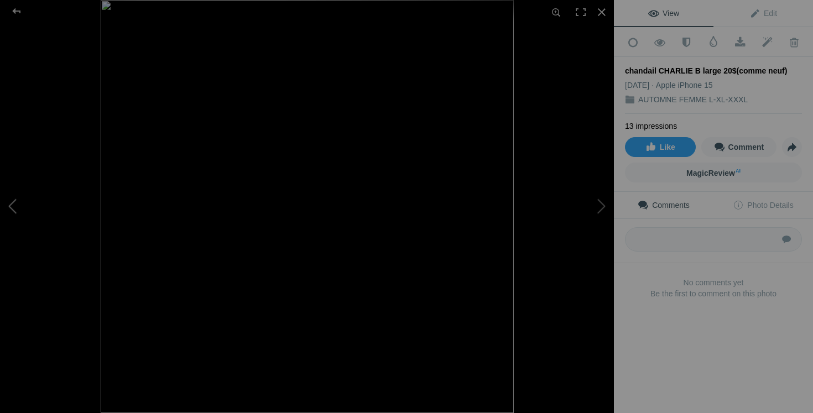
click at [8, 209] on button at bounding box center [41, 206] width 83 height 149
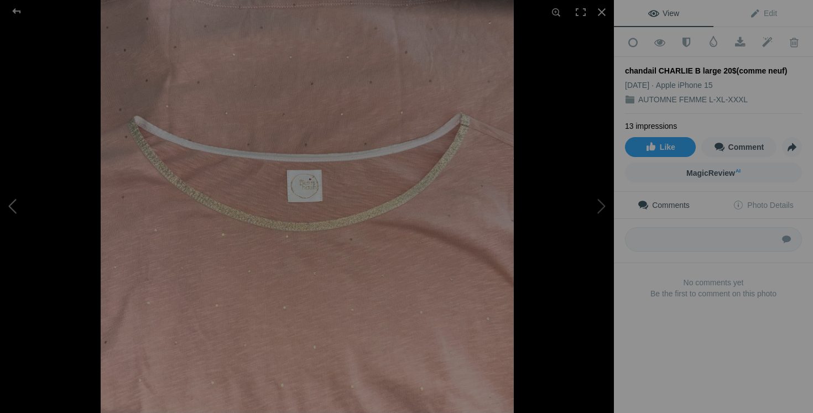
click at [8, 209] on button at bounding box center [41, 206] width 83 height 149
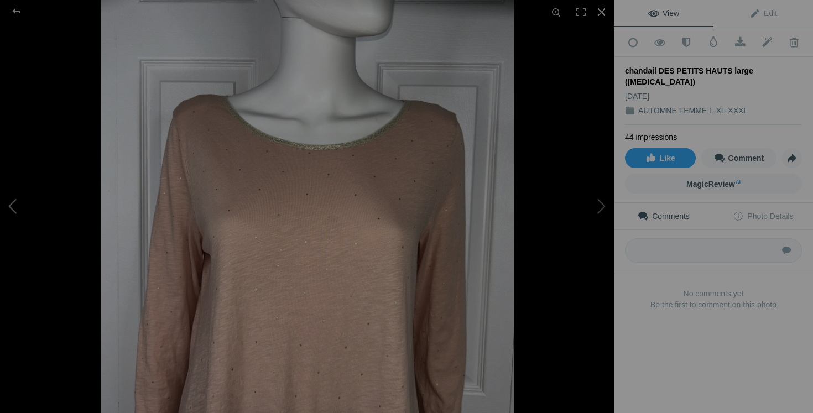
click at [8, 209] on button at bounding box center [41, 206] width 83 height 149
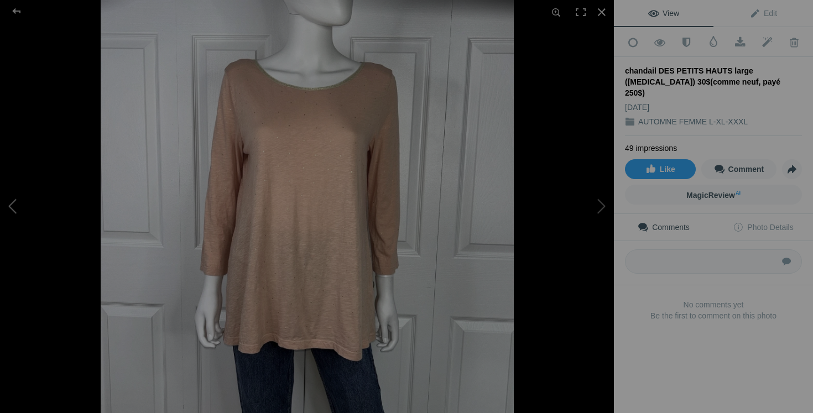
click at [15, 206] on button at bounding box center [41, 206] width 83 height 149
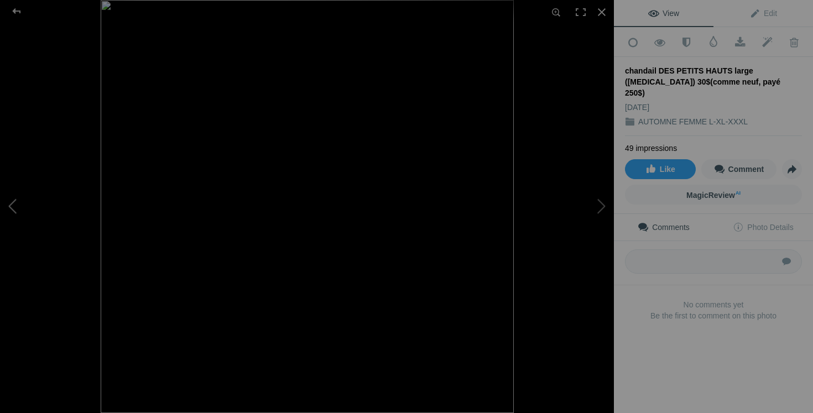
click at [15, 206] on button at bounding box center [41, 206] width 83 height 149
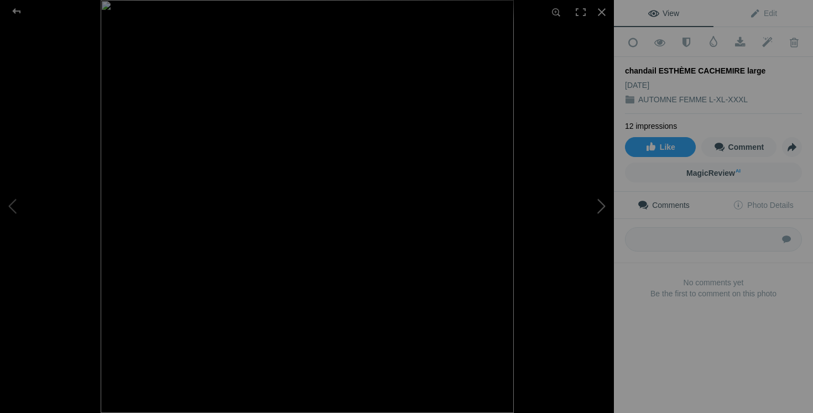
click at [600, 206] on button at bounding box center [572, 206] width 83 height 149
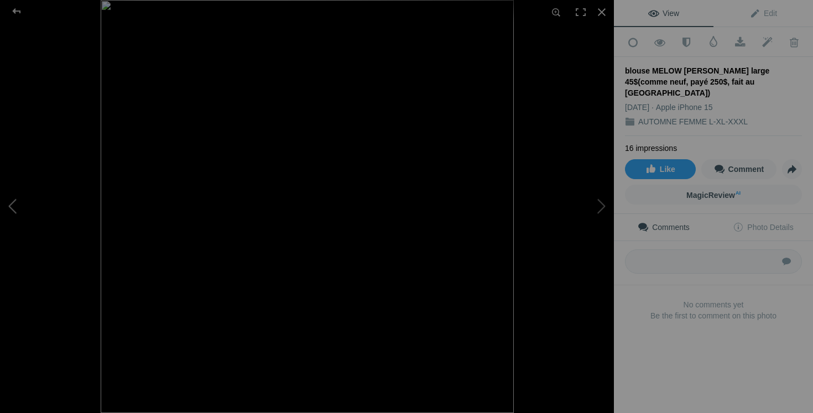
click at [2, 202] on button at bounding box center [41, 206] width 83 height 149
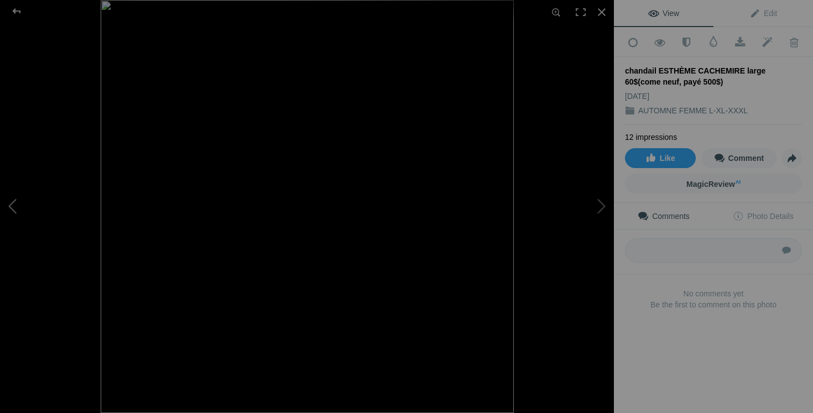
click at [17, 215] on button at bounding box center [41, 206] width 83 height 149
click at [31, 209] on button at bounding box center [41, 206] width 83 height 149
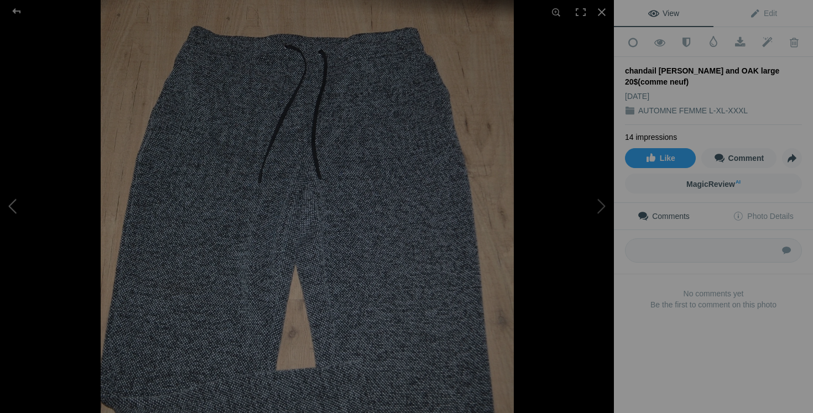
click at [31, 209] on button at bounding box center [41, 206] width 83 height 149
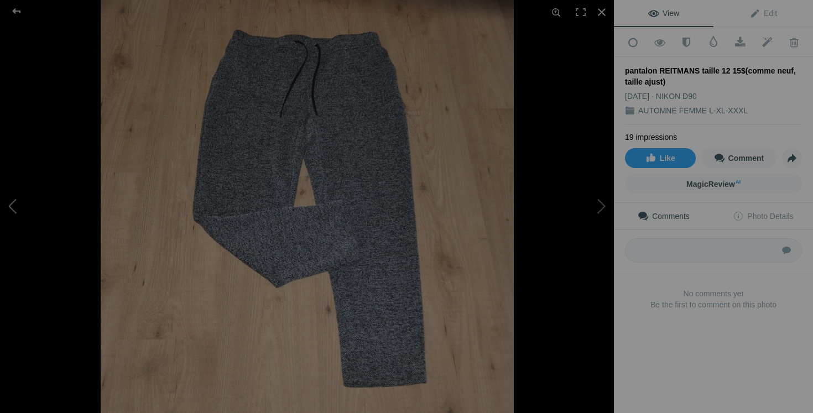
click at [37, 207] on button at bounding box center [41, 206] width 83 height 149
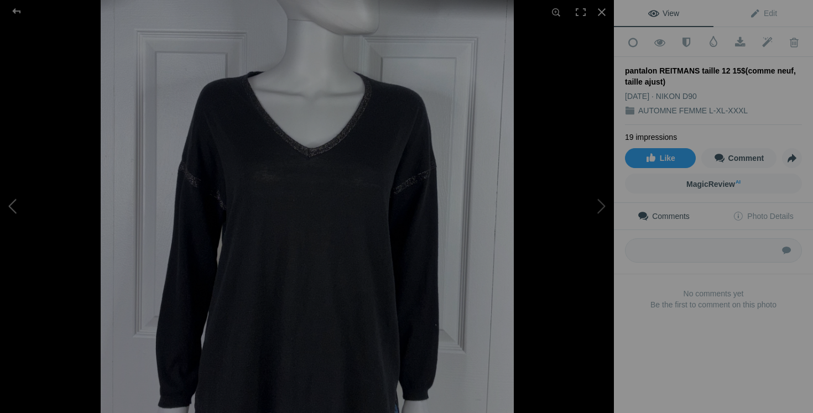
click at [37, 207] on button at bounding box center [41, 206] width 83 height 149
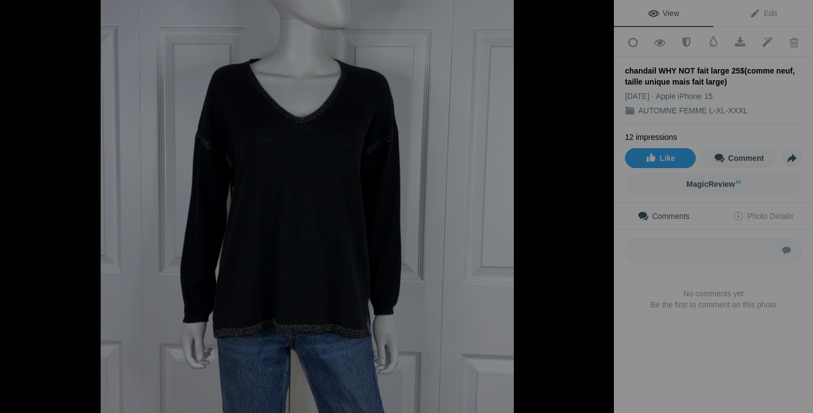
click at [37, 207] on button at bounding box center [41, 206] width 83 height 149
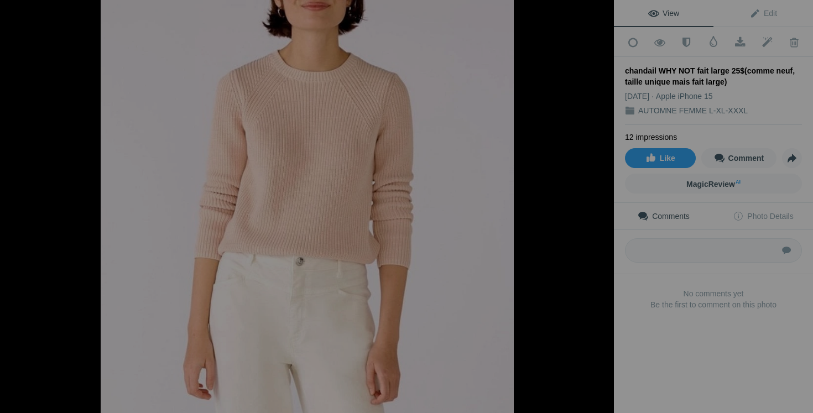
click at [37, 207] on button at bounding box center [41, 206] width 83 height 149
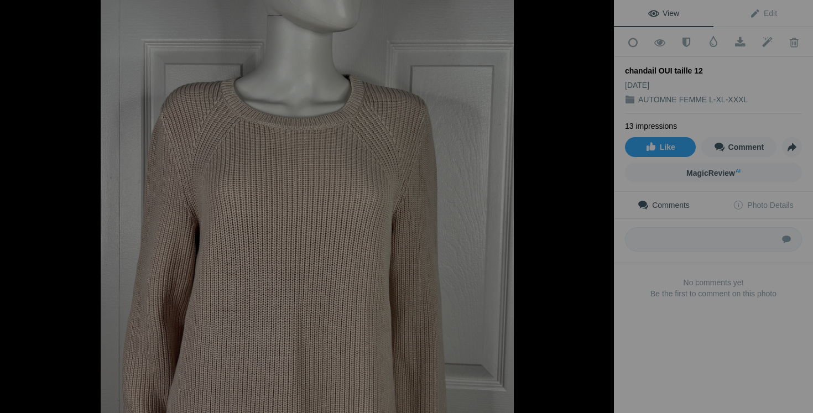
click at [37, 207] on button at bounding box center [41, 206] width 83 height 149
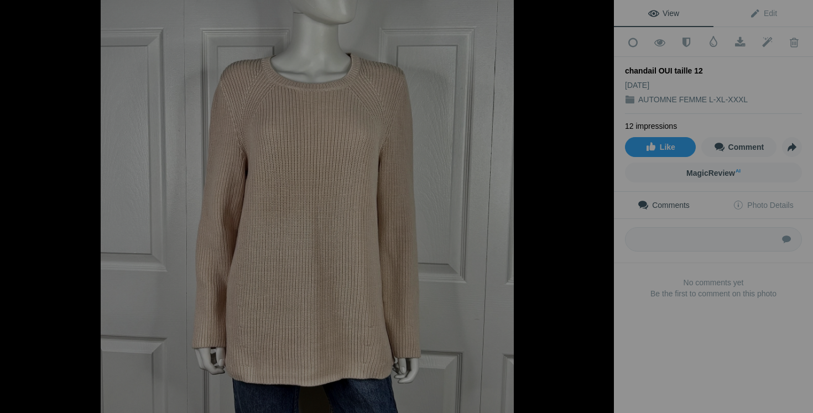
click at [37, 207] on button at bounding box center [41, 206] width 83 height 149
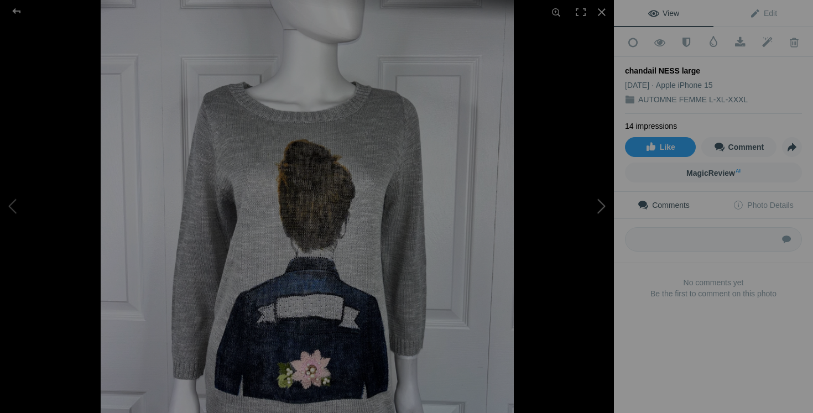
click at [575, 191] on button at bounding box center [572, 206] width 83 height 149
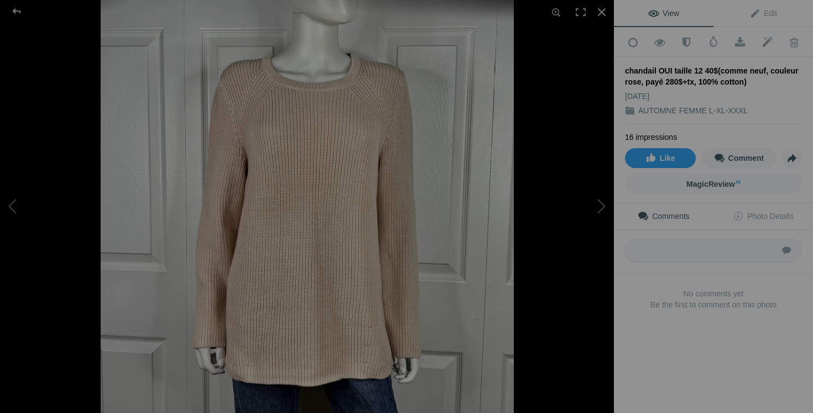
click at [591, 331] on div at bounding box center [408, 206] width 614 height 413
click at [50, 211] on button at bounding box center [41, 206] width 83 height 149
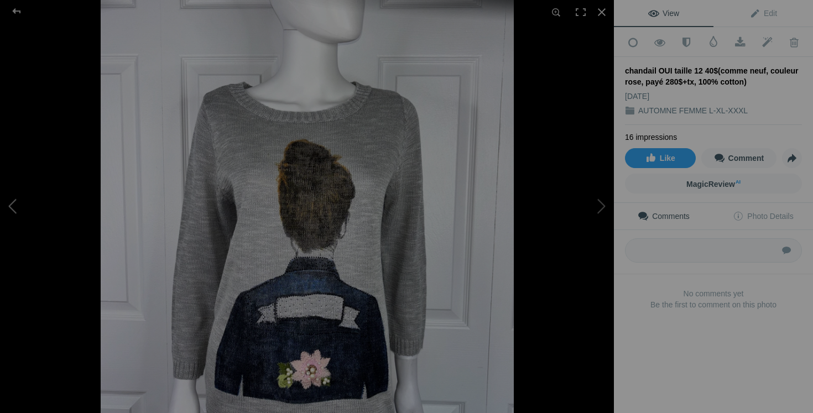
click at [50, 211] on button at bounding box center [41, 206] width 83 height 149
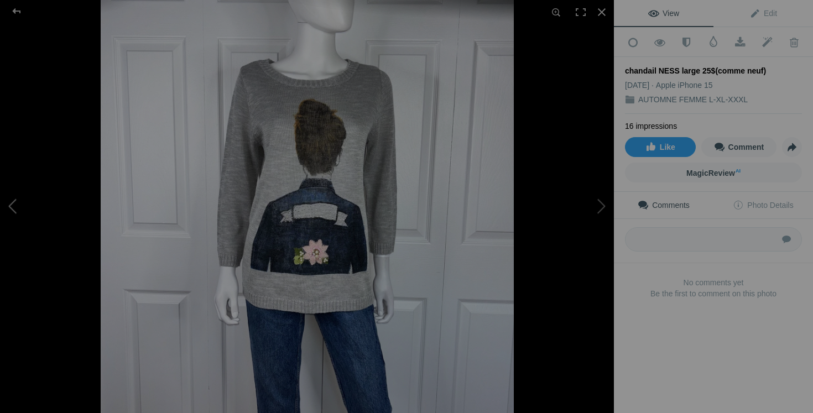
click at [14, 200] on button at bounding box center [41, 206] width 83 height 149
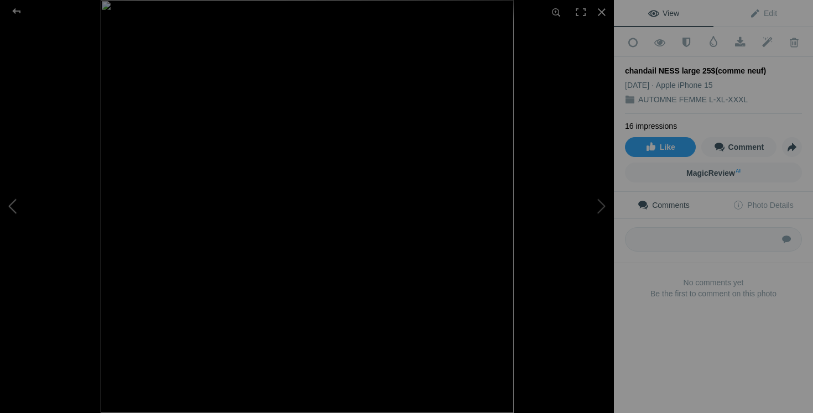
click at [14, 200] on button at bounding box center [41, 206] width 83 height 149
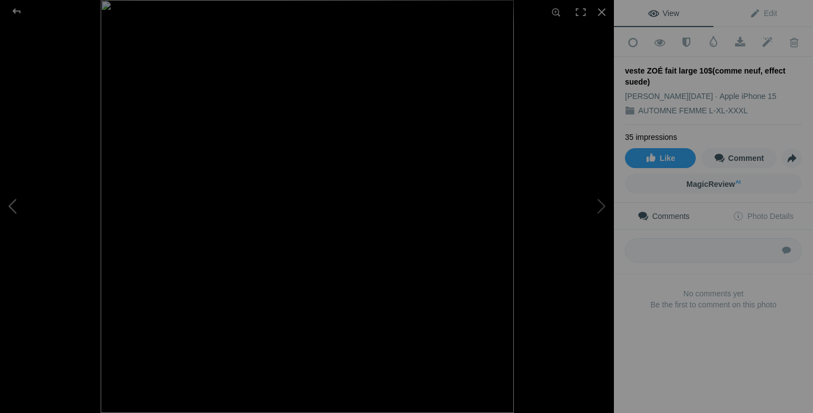
click at [17, 195] on button at bounding box center [41, 206] width 83 height 149
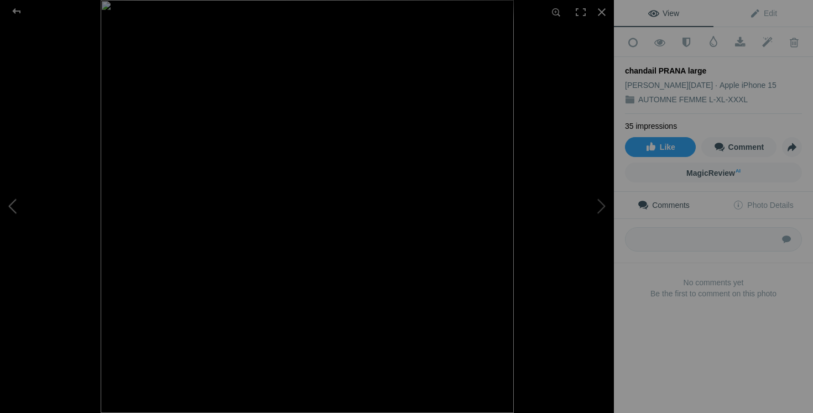
click at [17, 195] on button at bounding box center [41, 206] width 83 height 149
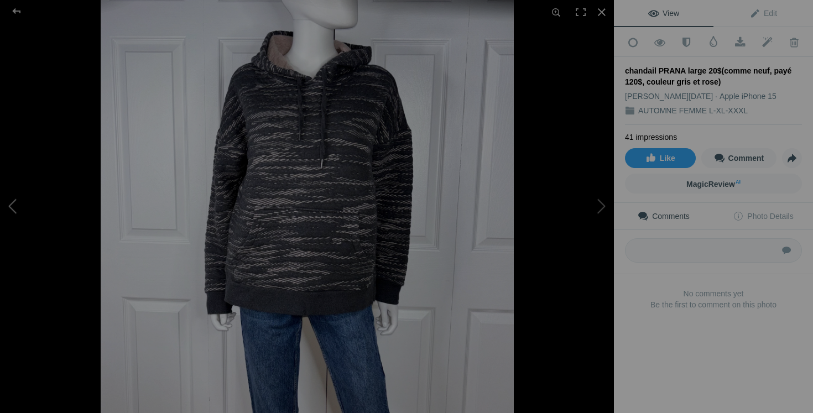
click at [17, 193] on button at bounding box center [41, 206] width 83 height 149
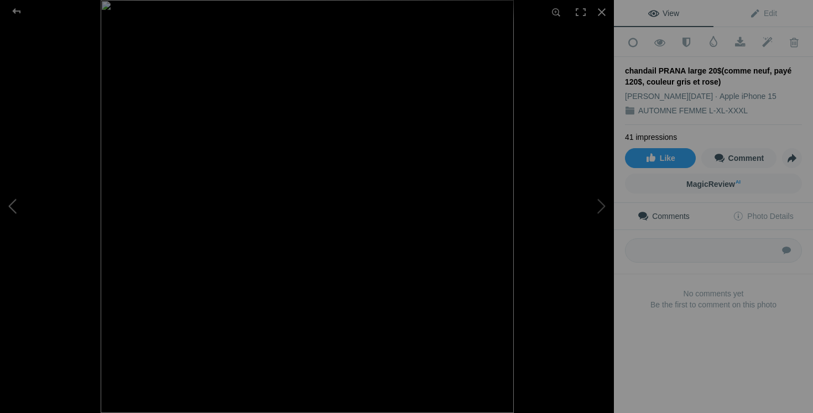
click at [17, 193] on button at bounding box center [41, 206] width 83 height 149
click at [14, 207] on button at bounding box center [41, 206] width 83 height 149
click at [14, 218] on button at bounding box center [41, 206] width 83 height 149
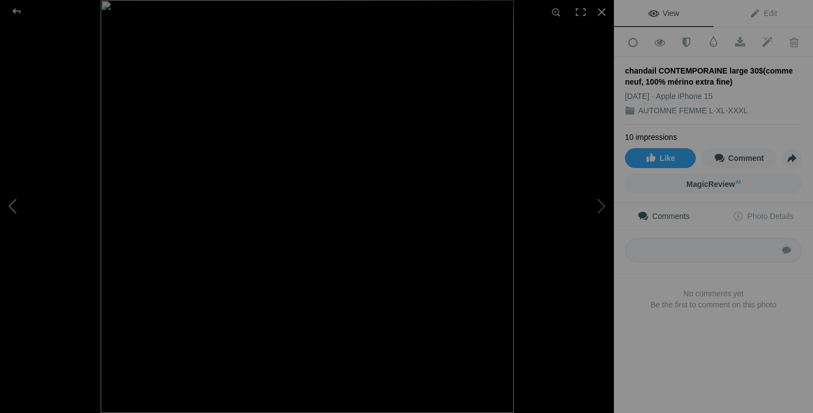
click at [7, 207] on button at bounding box center [41, 206] width 83 height 149
click at [15, 205] on button at bounding box center [41, 206] width 83 height 149
click at [604, 9] on div at bounding box center [602, 12] width 24 height 24
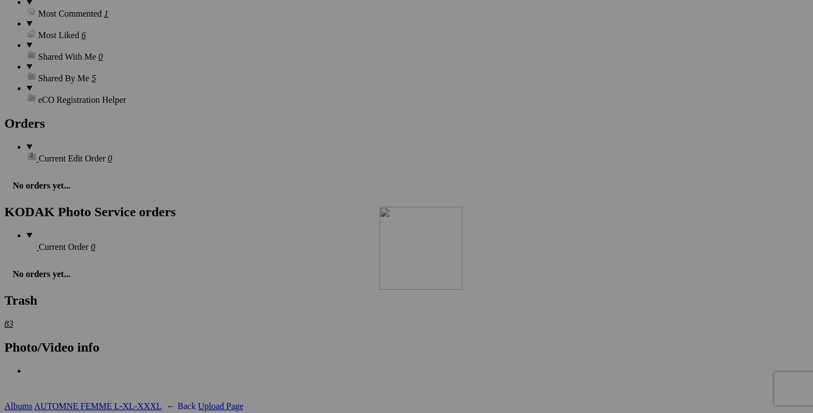
scroll to position [1634, 0]
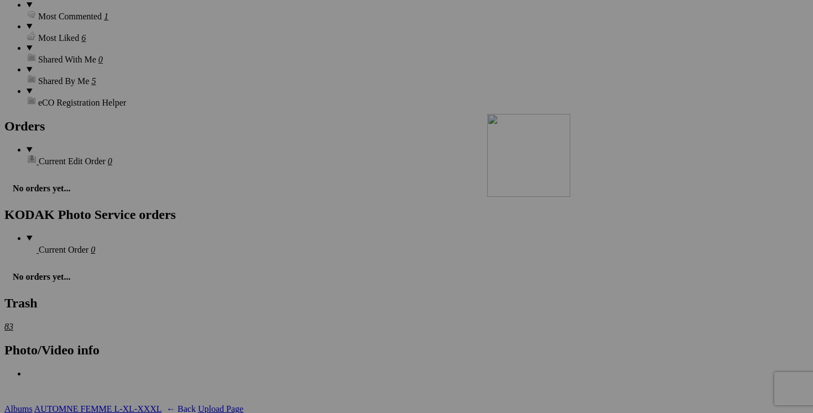
drag, startPoint x: 706, startPoint y: 124, endPoint x: 640, endPoint y: 209, distance: 106.8
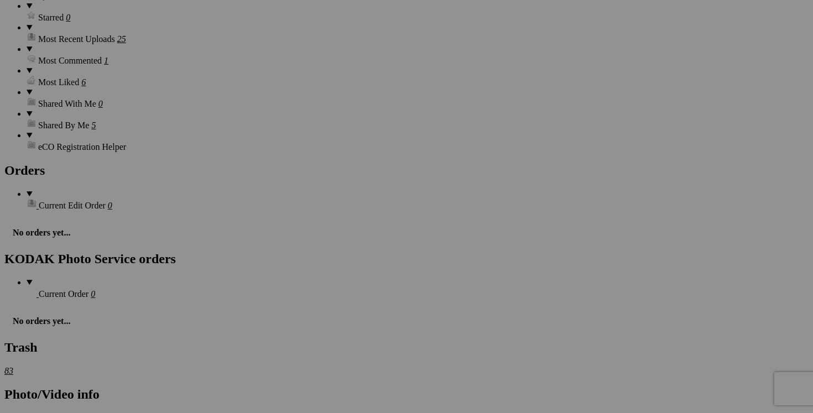
scroll to position [1592, 0]
drag, startPoint x: 698, startPoint y: 105, endPoint x: 617, endPoint y: 312, distance: 221.9
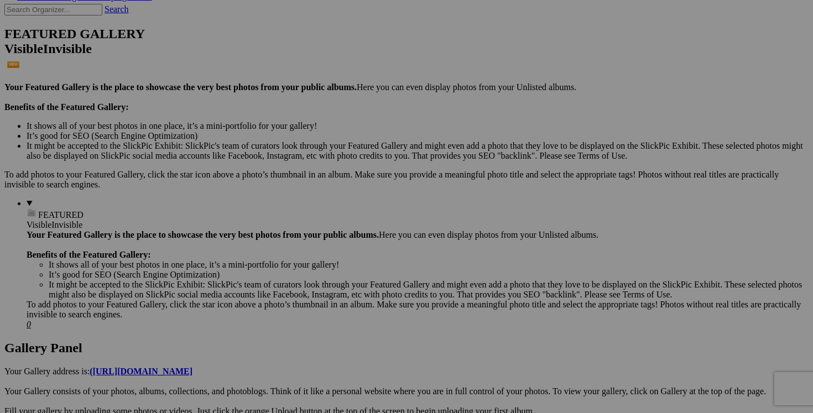
scroll to position [247, 0]
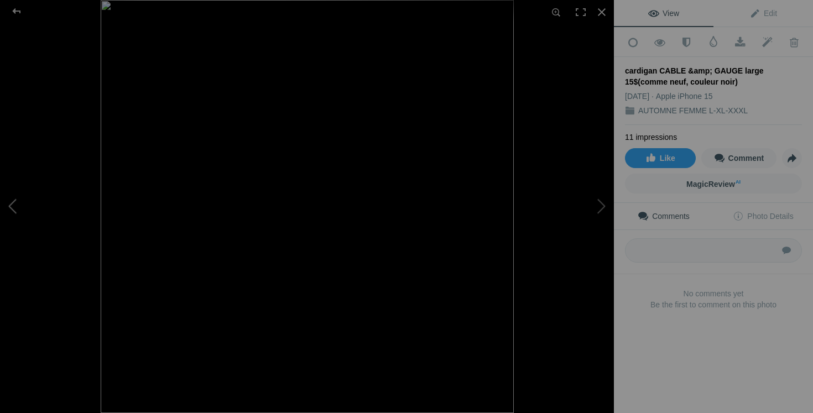
click at [35, 211] on button at bounding box center [41, 206] width 83 height 149
click at [8, 209] on button at bounding box center [41, 206] width 83 height 149
click at [14, 204] on button at bounding box center [41, 206] width 83 height 149
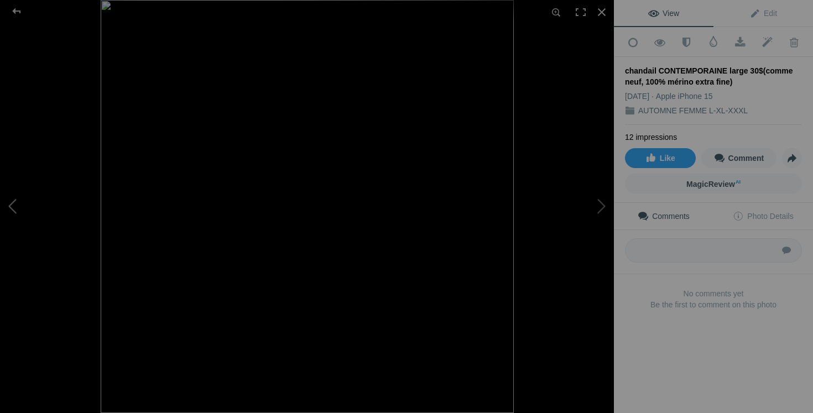
click at [14, 204] on button at bounding box center [41, 206] width 83 height 149
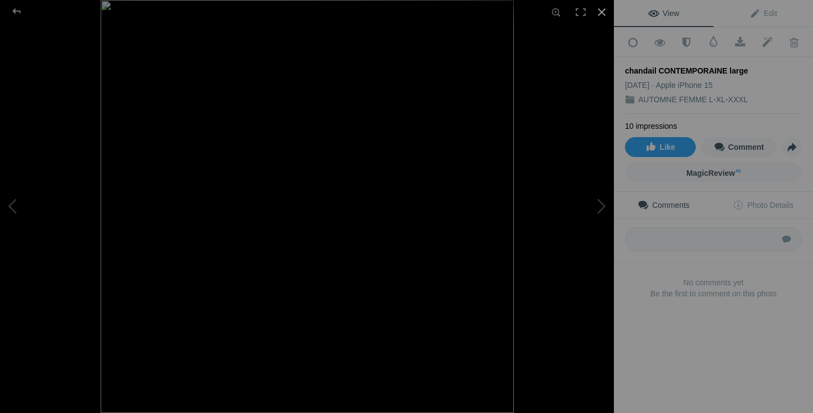
click at [604, 13] on div at bounding box center [602, 12] width 24 height 24
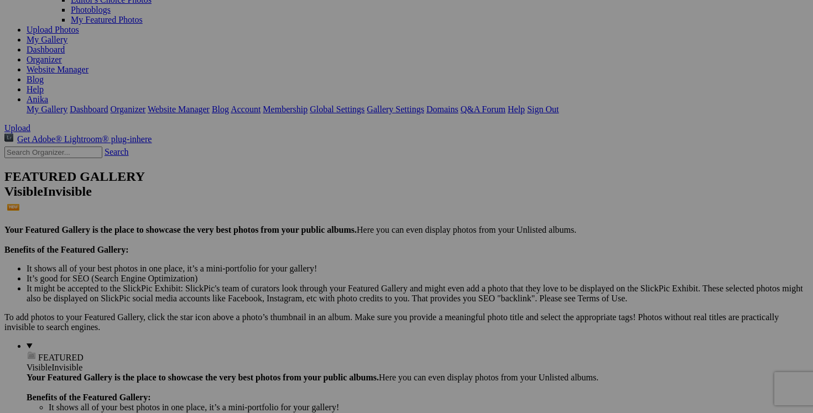
scroll to position [107, 0]
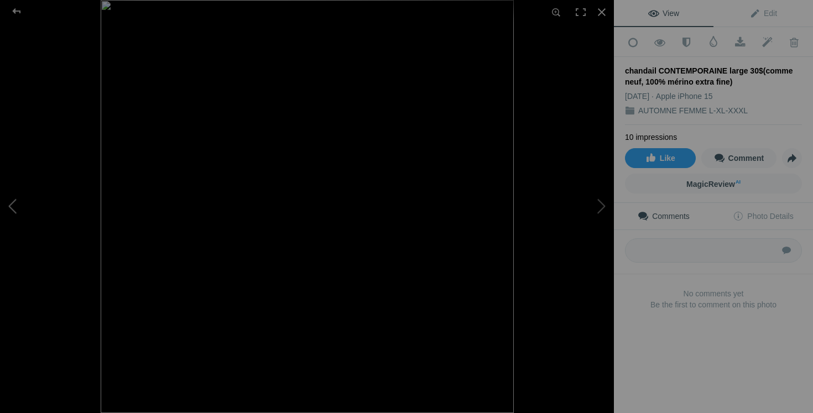
click at [20, 201] on button at bounding box center [41, 206] width 83 height 149
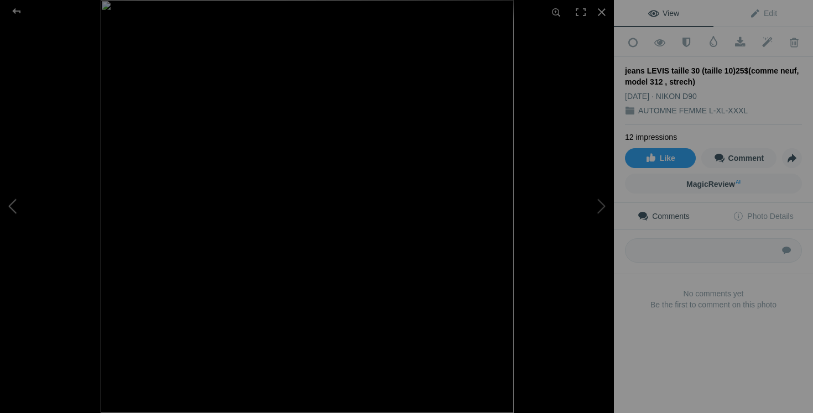
click at [12, 181] on button at bounding box center [41, 206] width 83 height 149
click at [601, 8] on div at bounding box center [602, 12] width 24 height 24
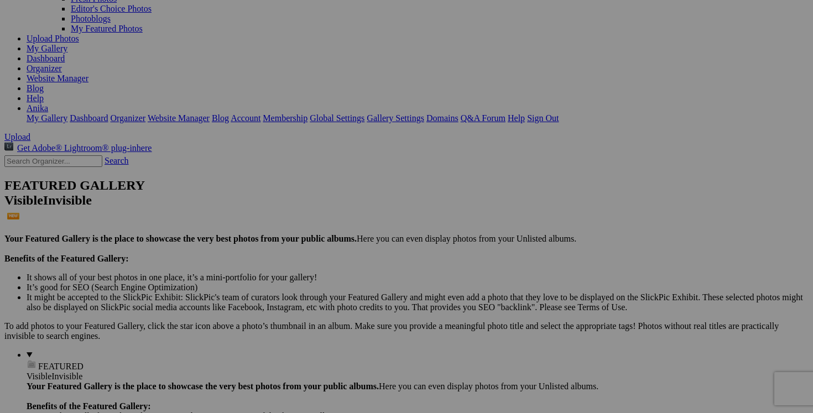
scroll to position [0, 0]
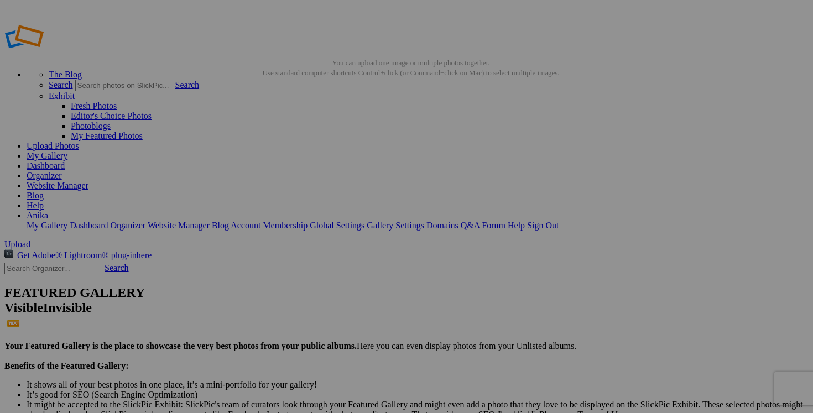
click at [65, 161] on link "Dashboard" at bounding box center [46, 165] width 38 height 9
